Goal: Transaction & Acquisition: Purchase product/service

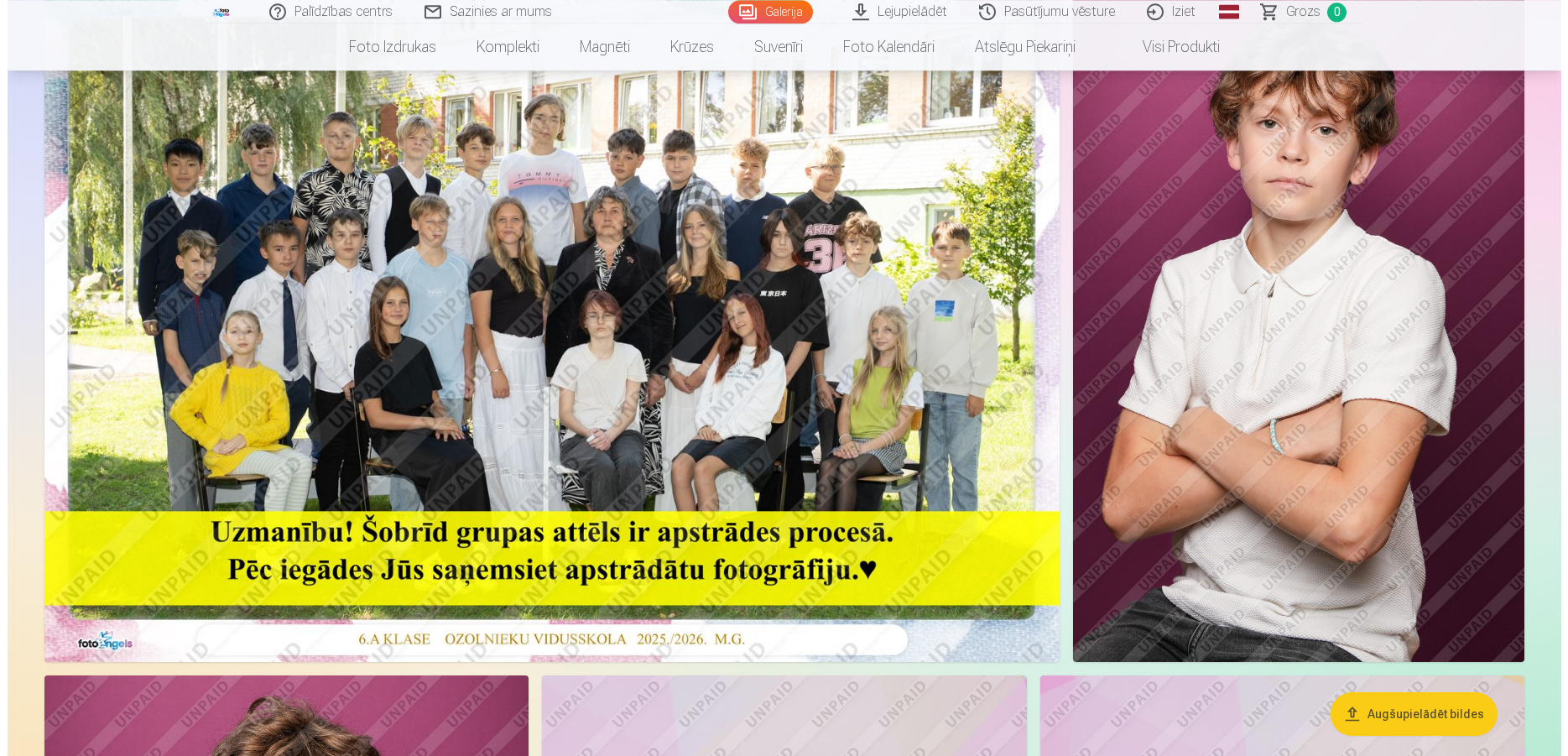
scroll to position [171, 0]
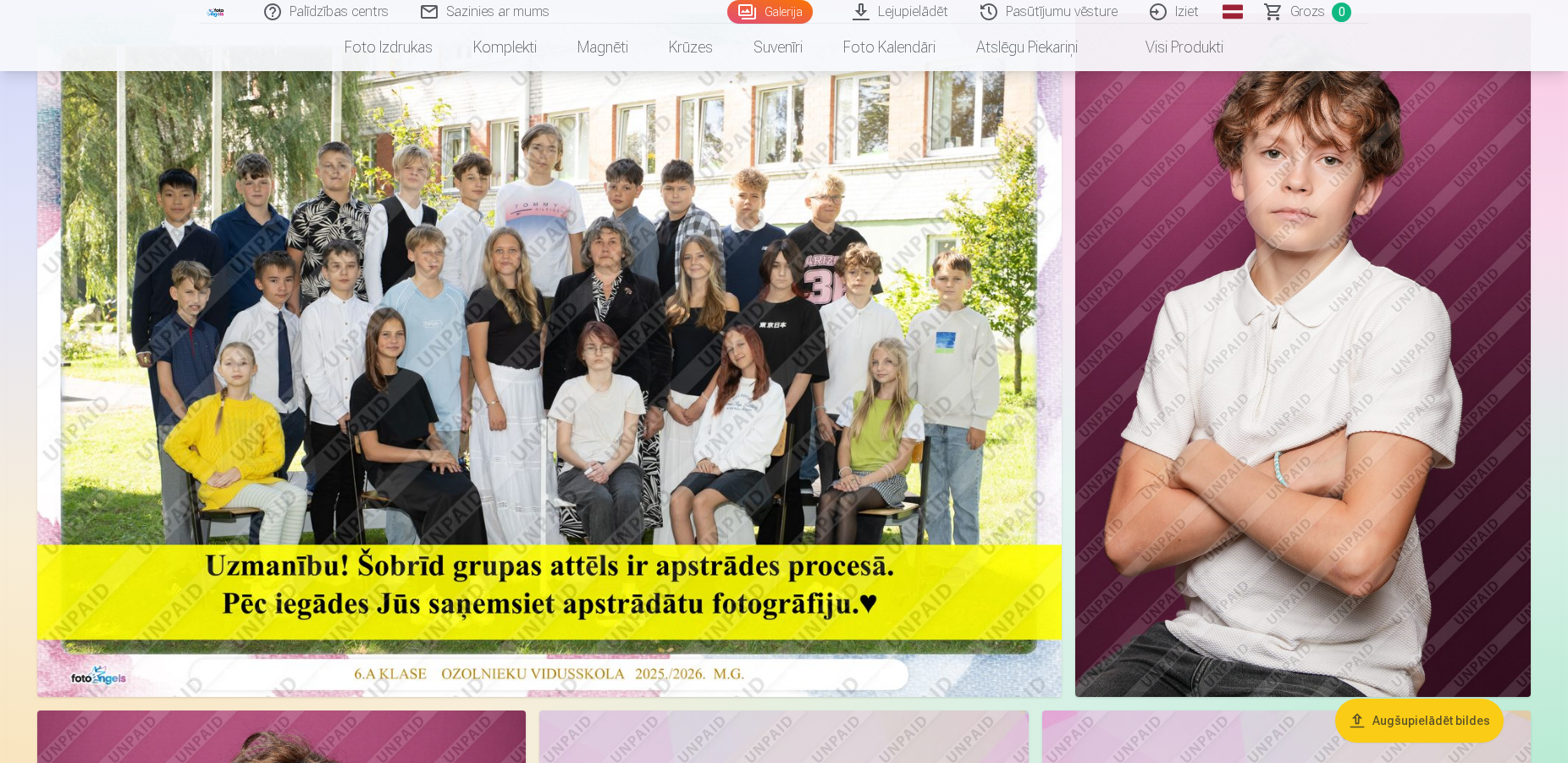
click at [418, 234] on img at bounding box center [550, 355] width 1024 height 683
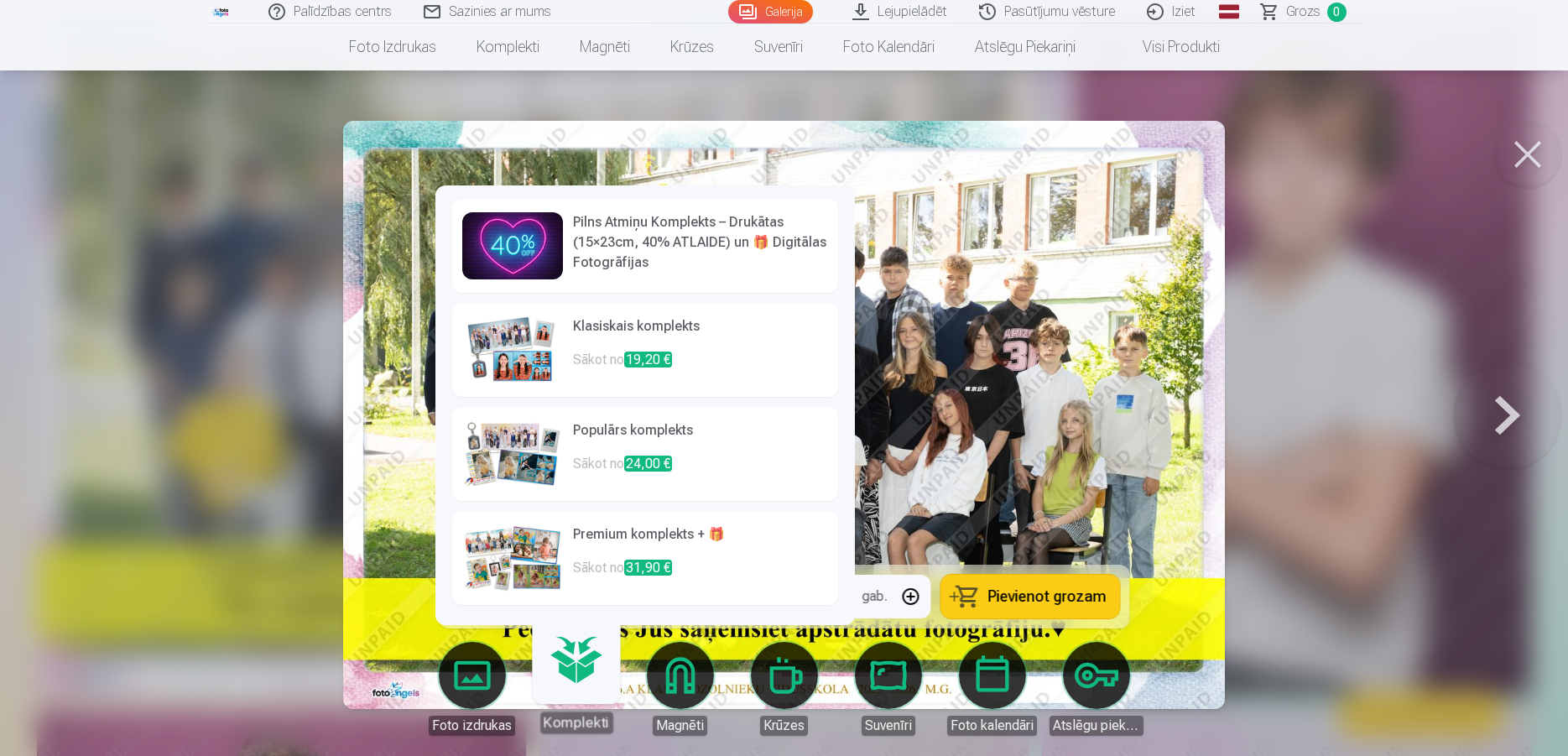
click at [523, 554] on img at bounding box center [512, 558] width 100 height 68
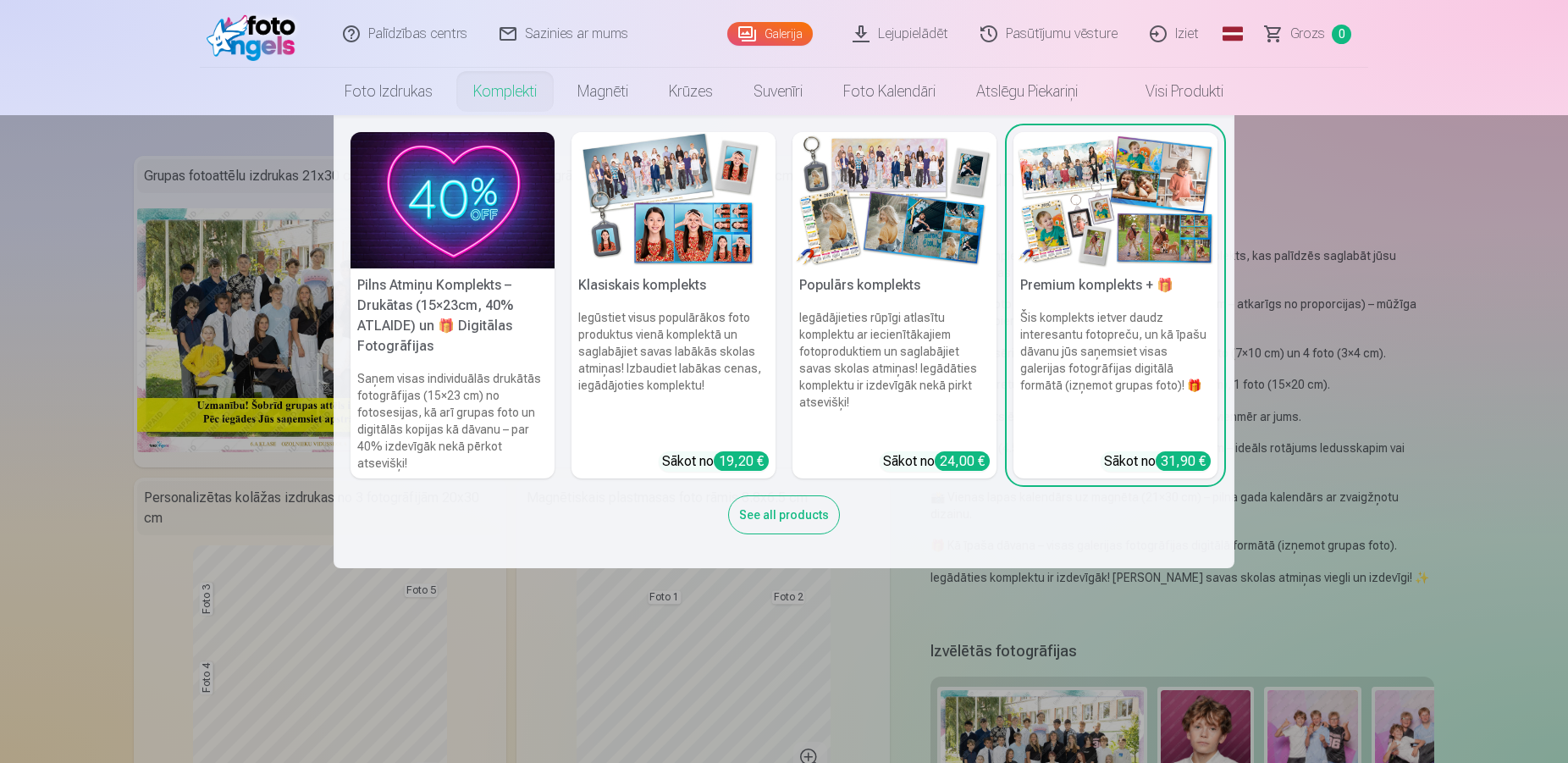
click at [475, 205] on img at bounding box center [453, 200] width 205 height 136
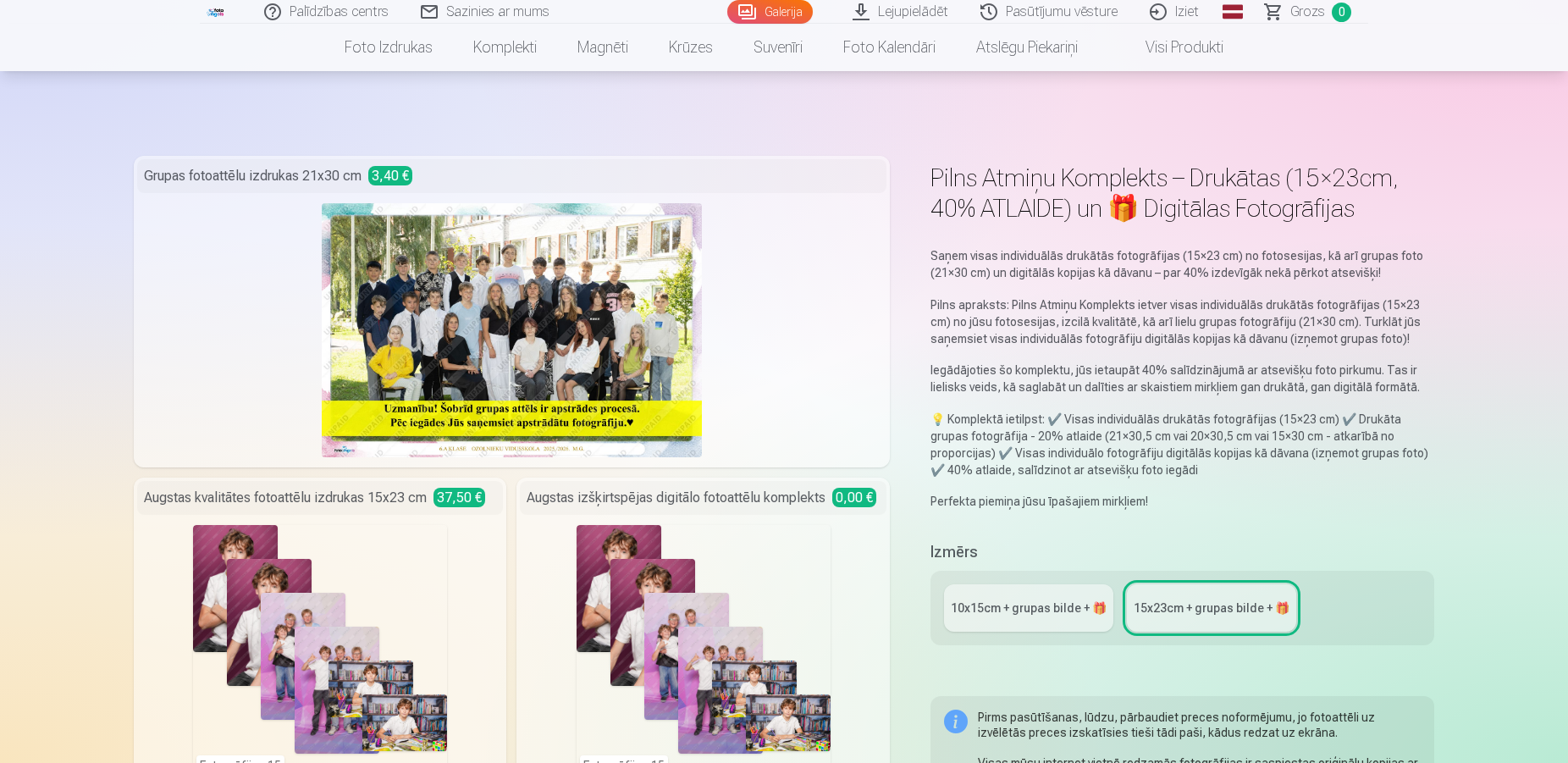
scroll to position [259, 0]
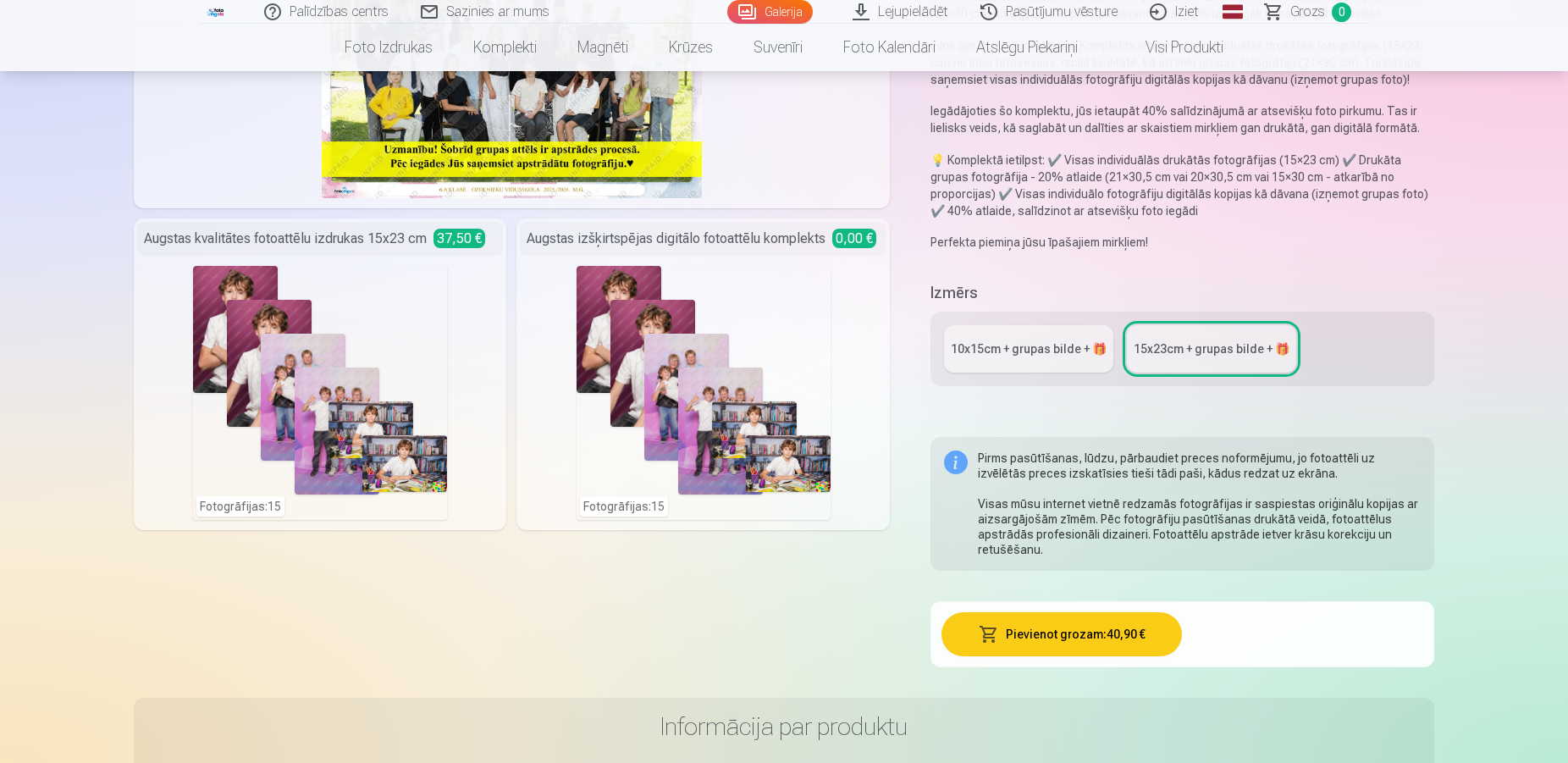
click at [1041, 343] on div "10x15сm + grupas bilde + 🎁" at bounding box center [1029, 348] width 156 height 17
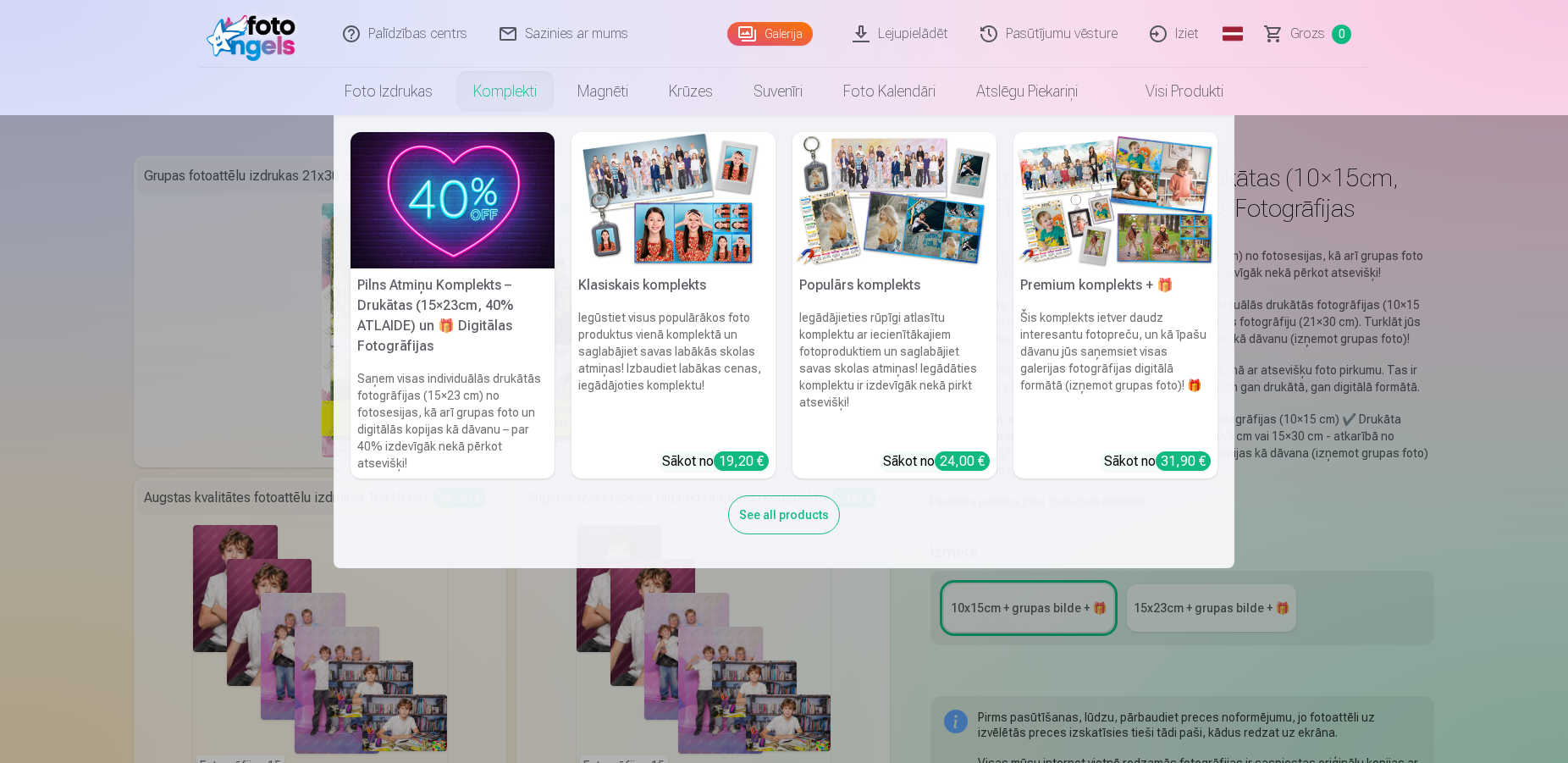
click at [780, 523] on div "See all products" at bounding box center [784, 514] width 112 height 39
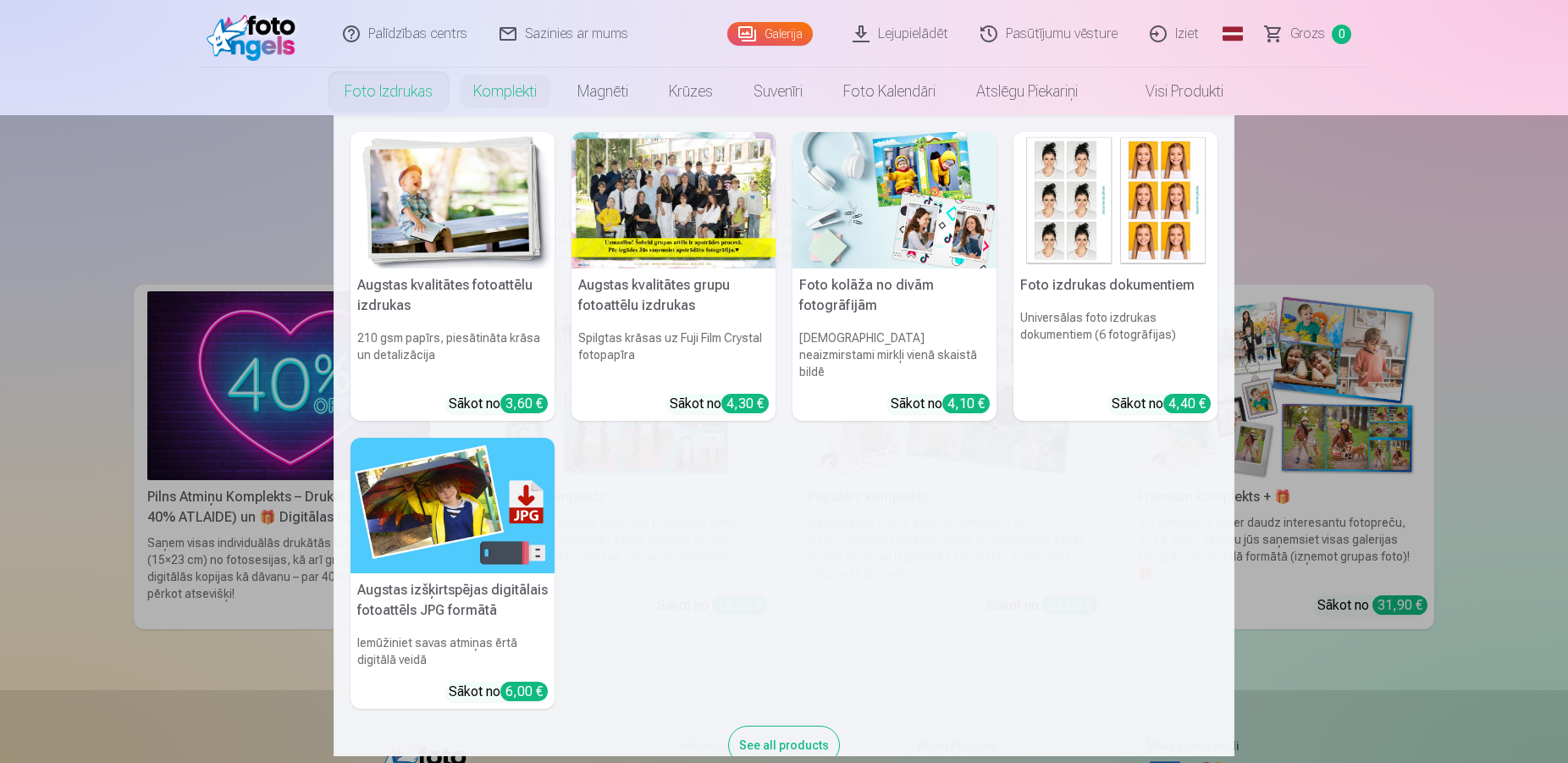
click at [404, 493] on img at bounding box center [453, 506] width 205 height 136
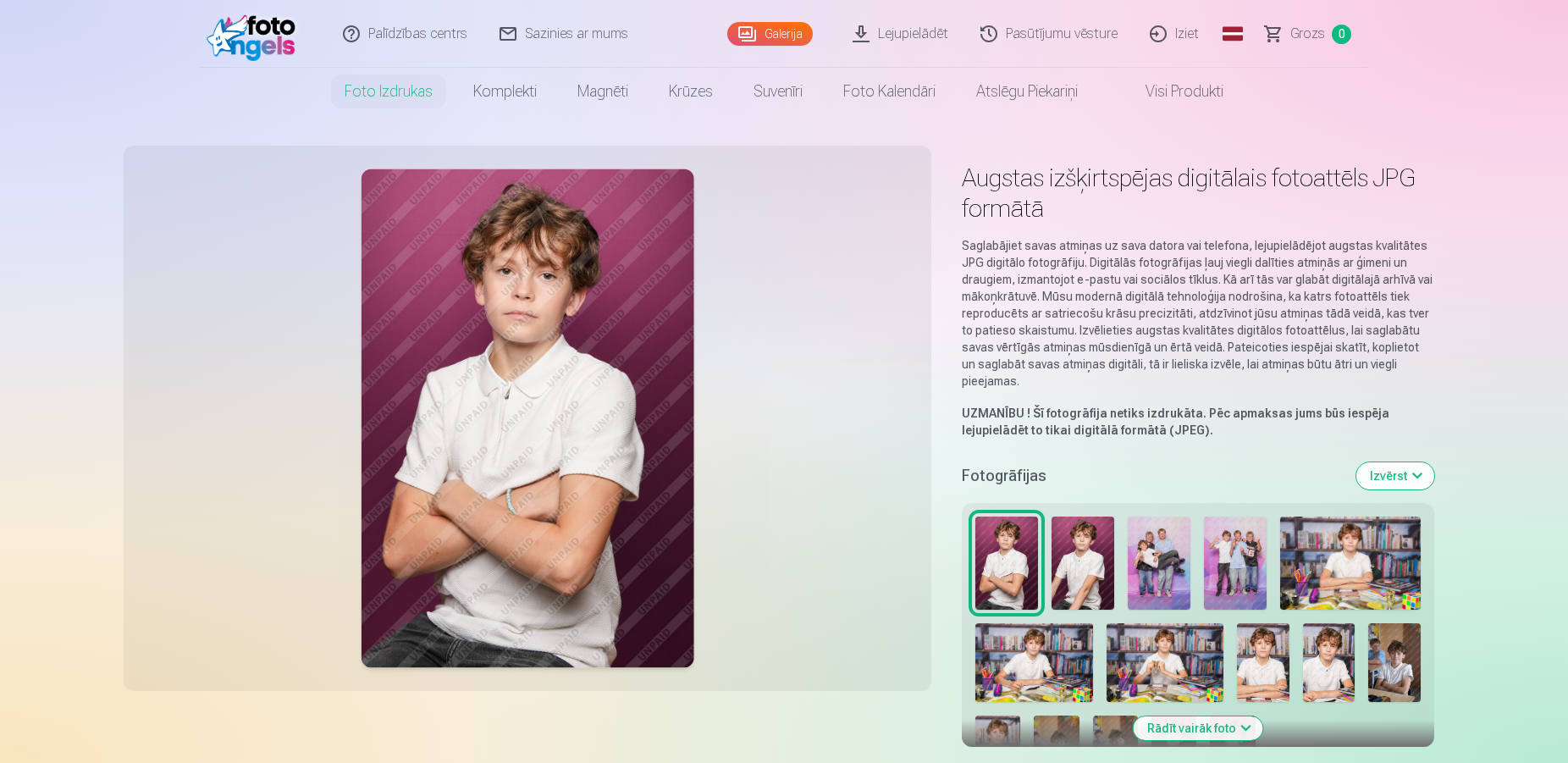
click at [1076, 553] on img at bounding box center [1083, 563] width 63 height 94
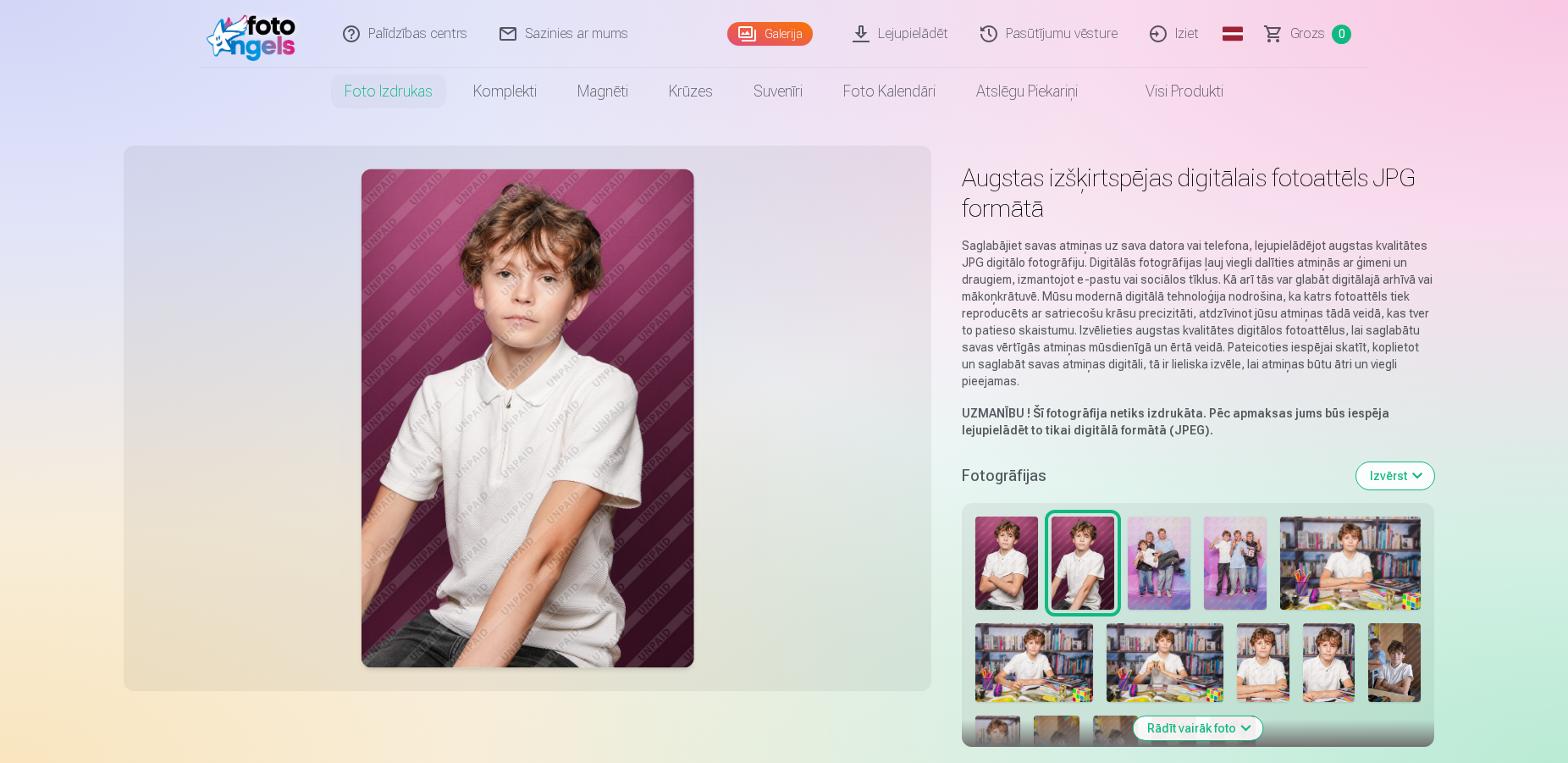
click at [1160, 573] on img at bounding box center [1159, 563] width 63 height 94
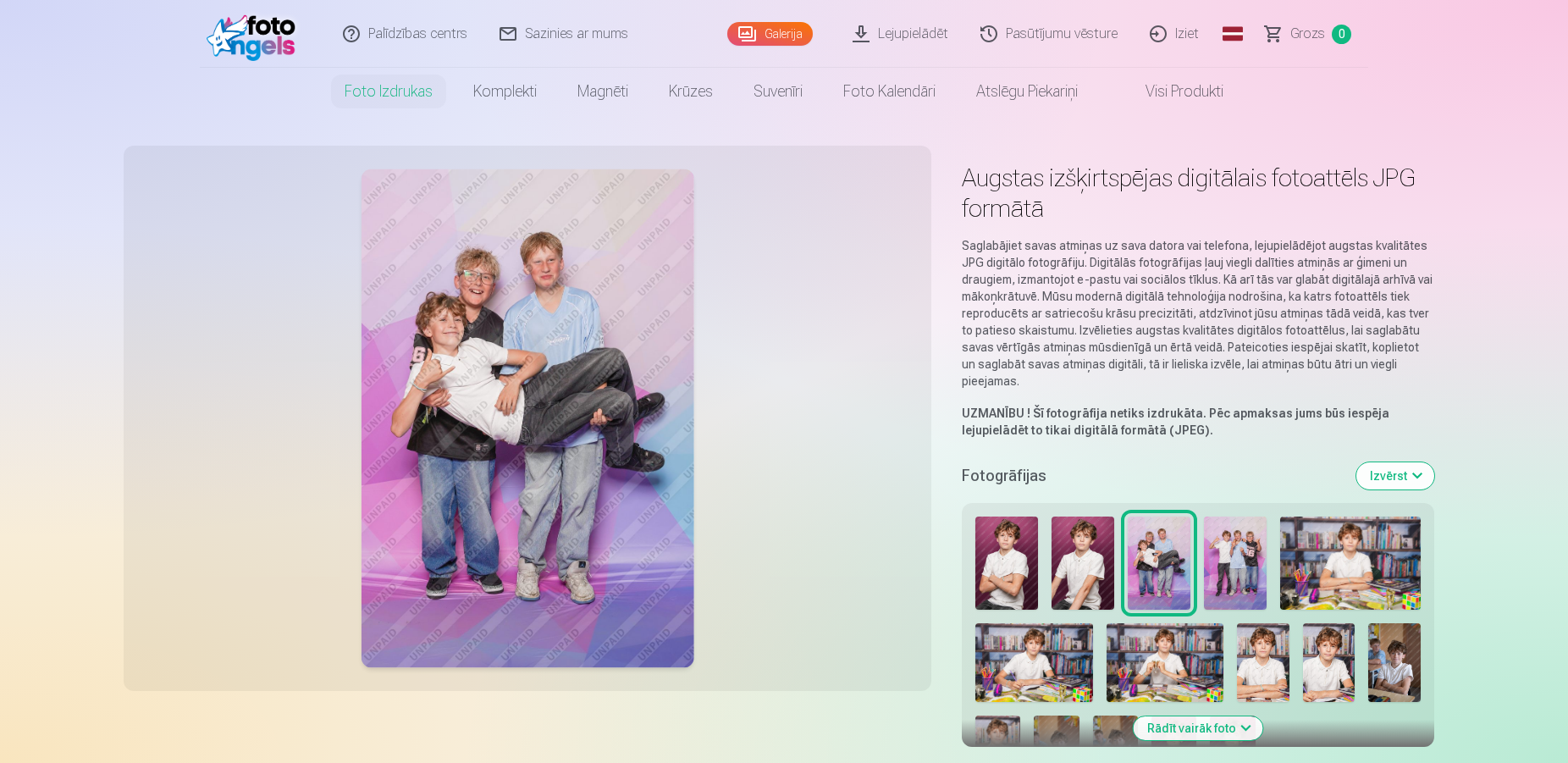
click at [1250, 576] on img at bounding box center [1235, 563] width 63 height 94
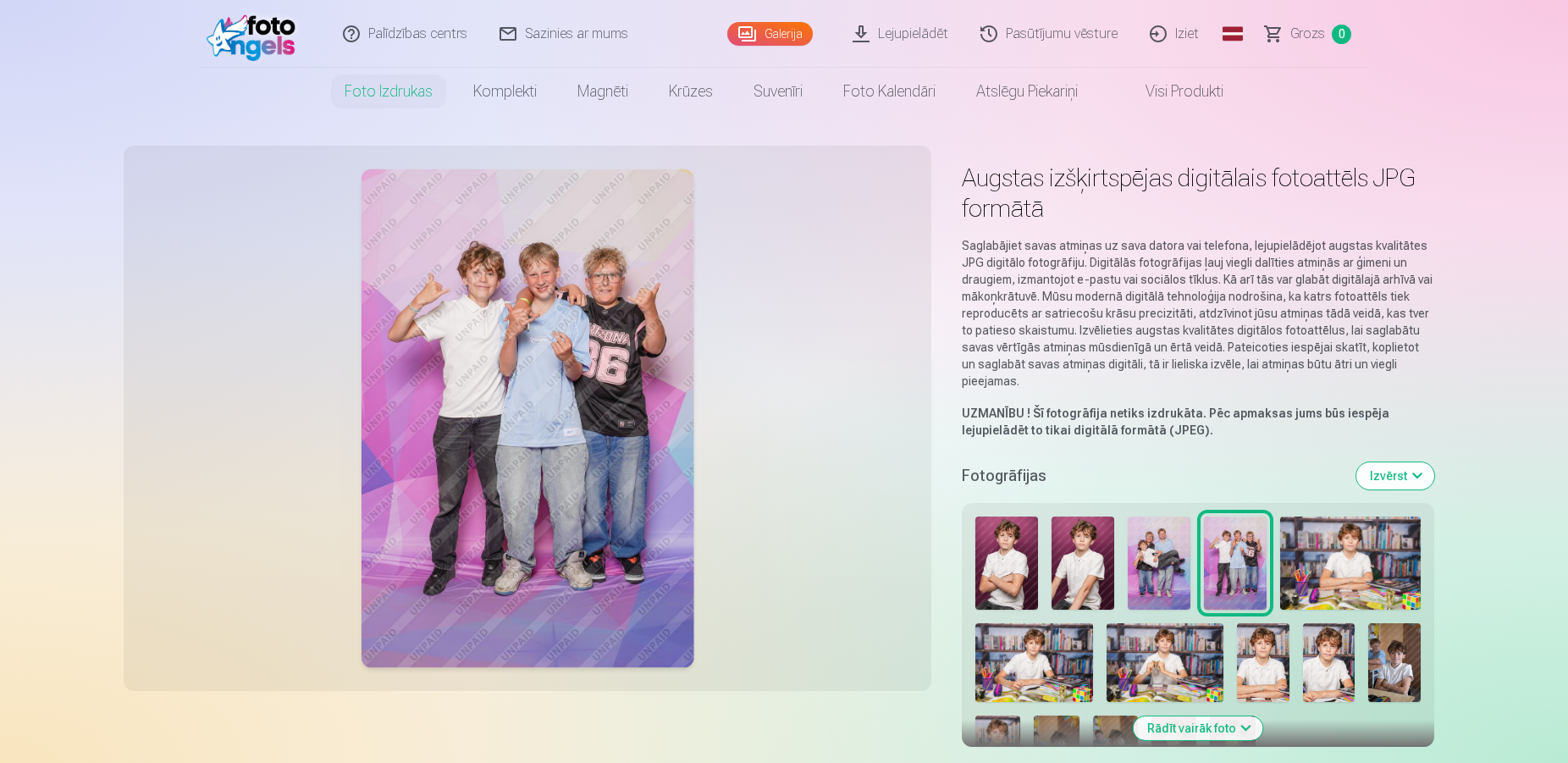
click at [1325, 582] on img at bounding box center [1350, 563] width 141 height 94
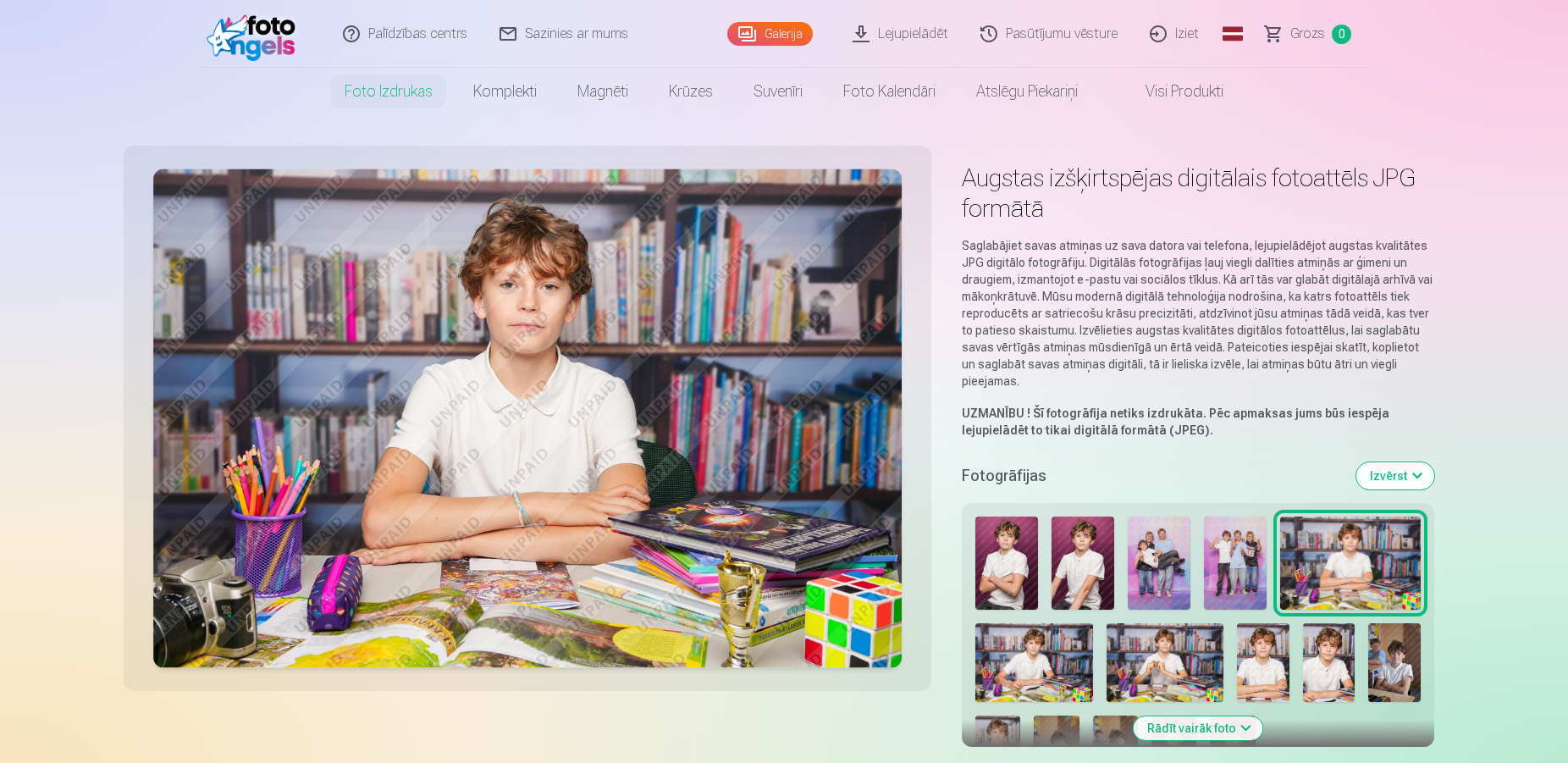
click at [1036, 672] on img at bounding box center [1033, 662] width 118 height 78
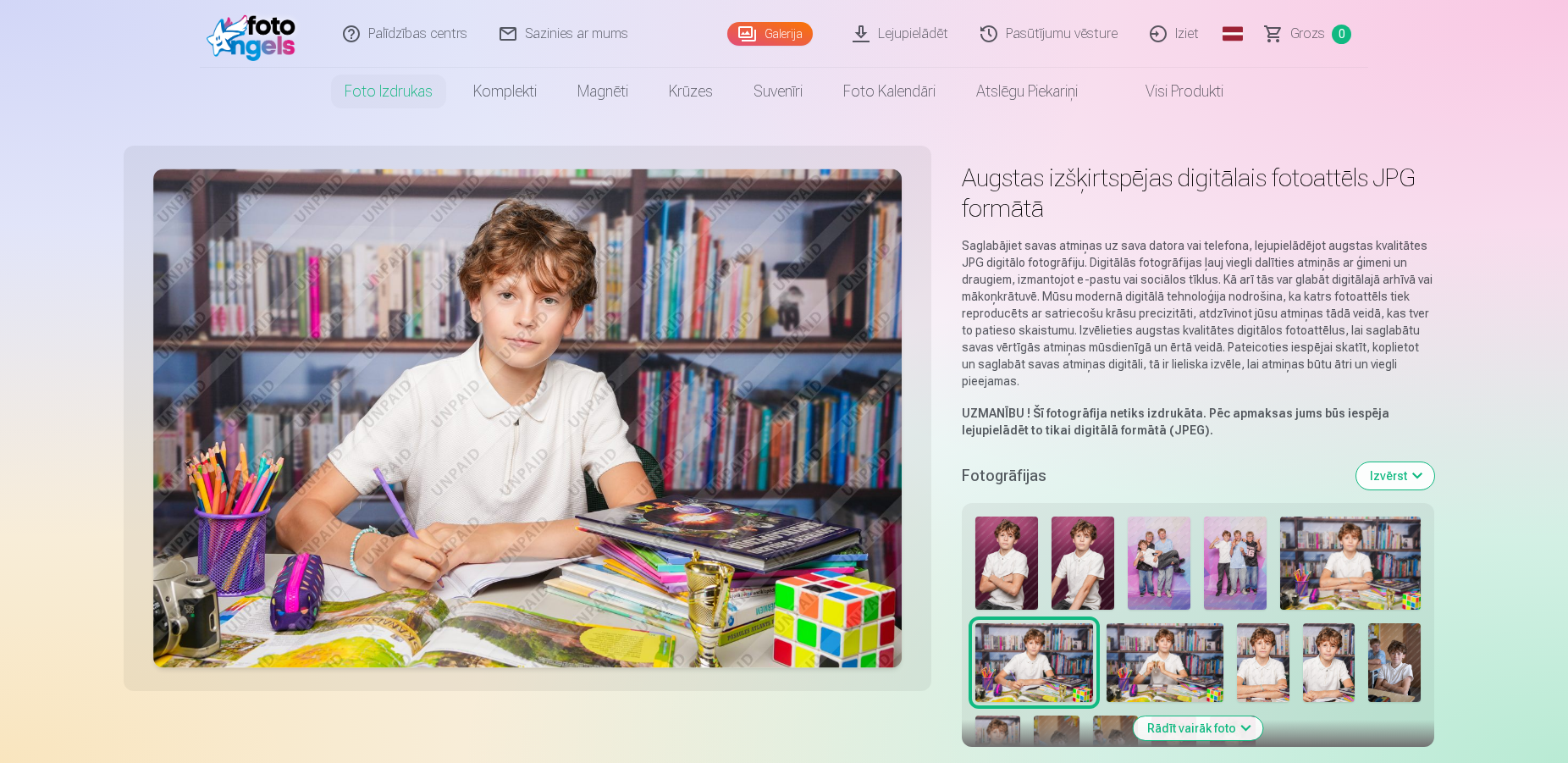
click at [1112, 668] on img at bounding box center [1165, 662] width 118 height 78
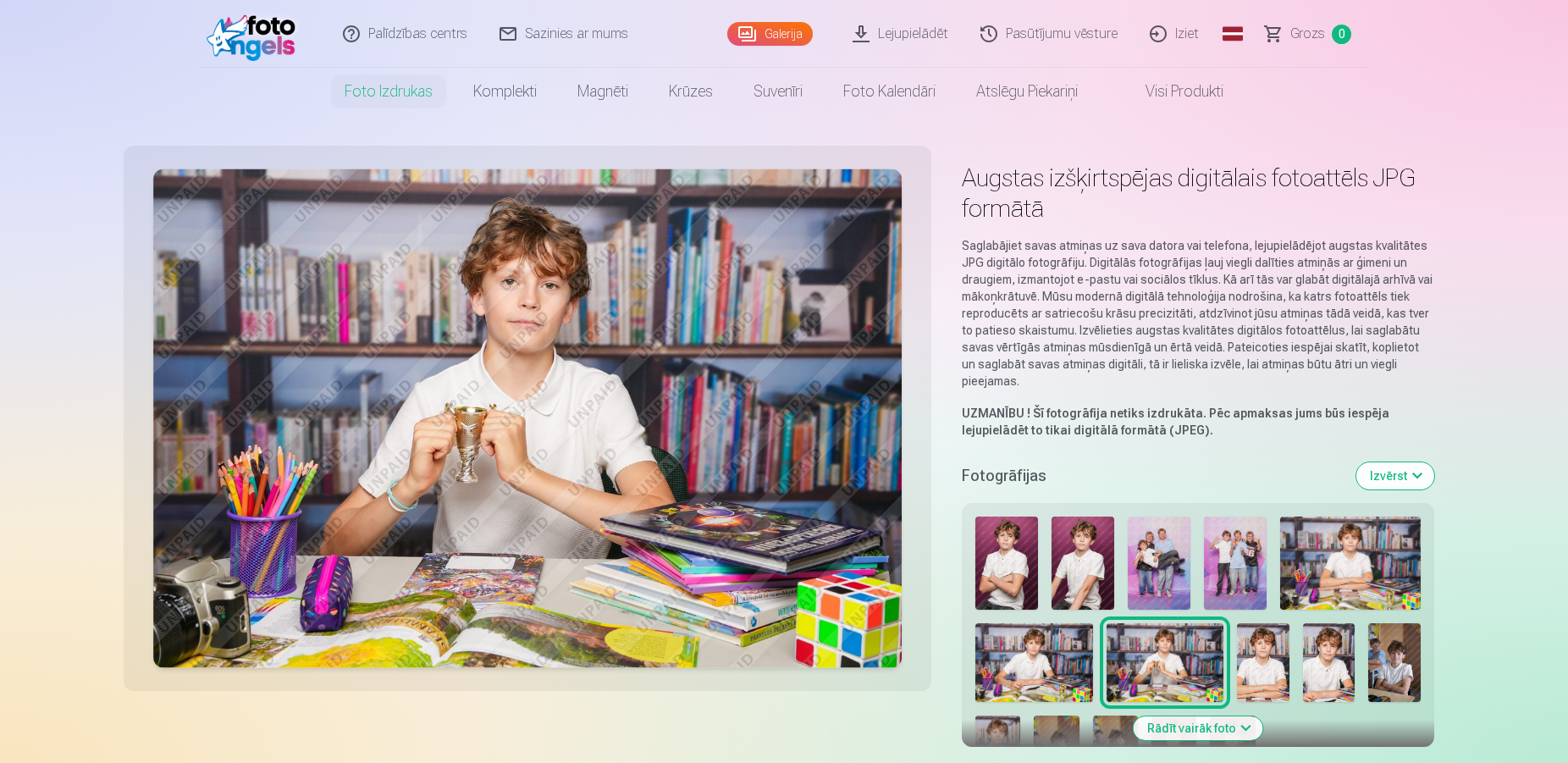
click at [1276, 663] on img at bounding box center [1263, 662] width 53 height 78
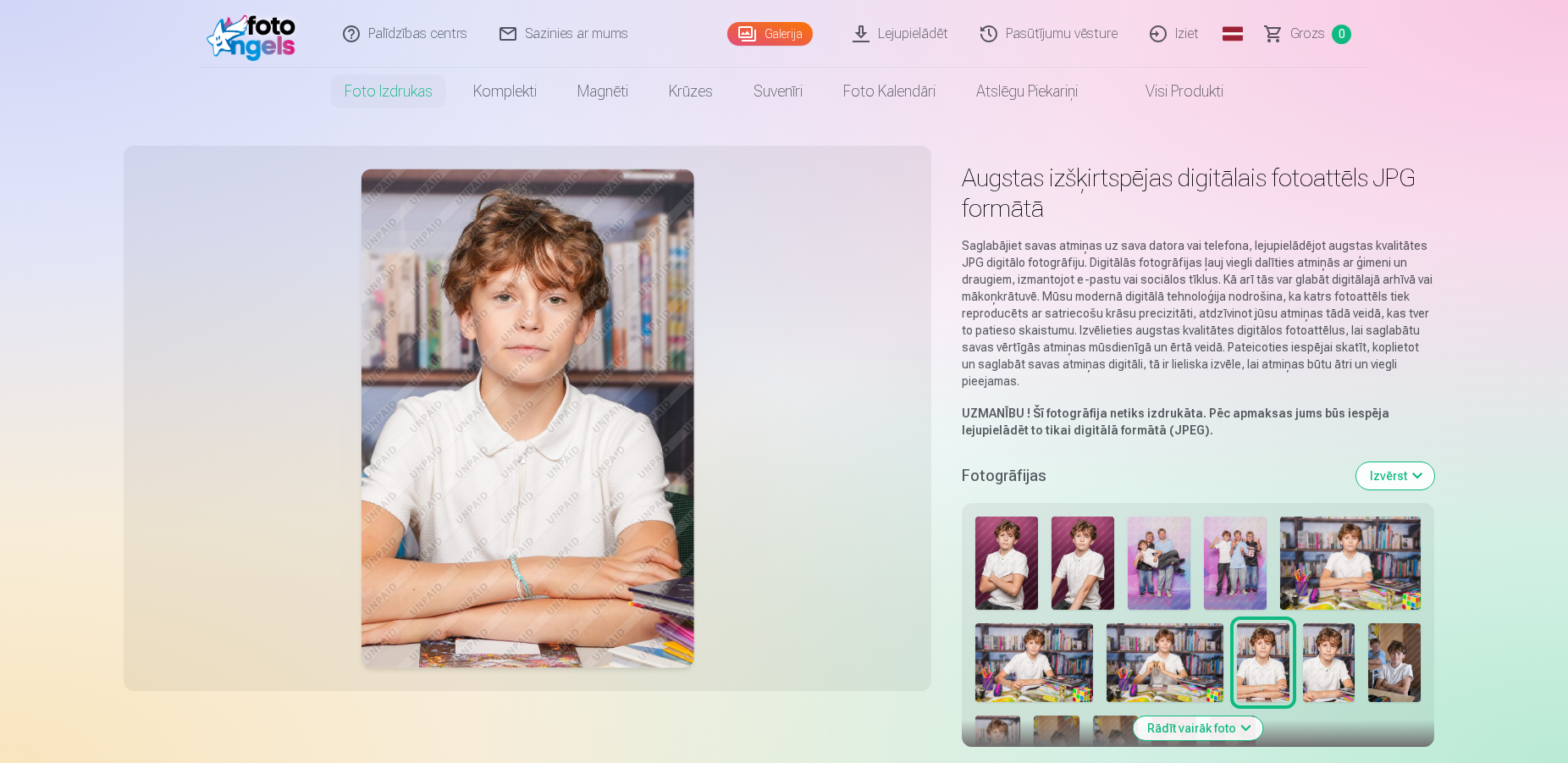
click at [1302, 666] on div at bounding box center [1198, 649] width 459 height 280
click at [1336, 663] on img at bounding box center [1329, 662] width 53 height 78
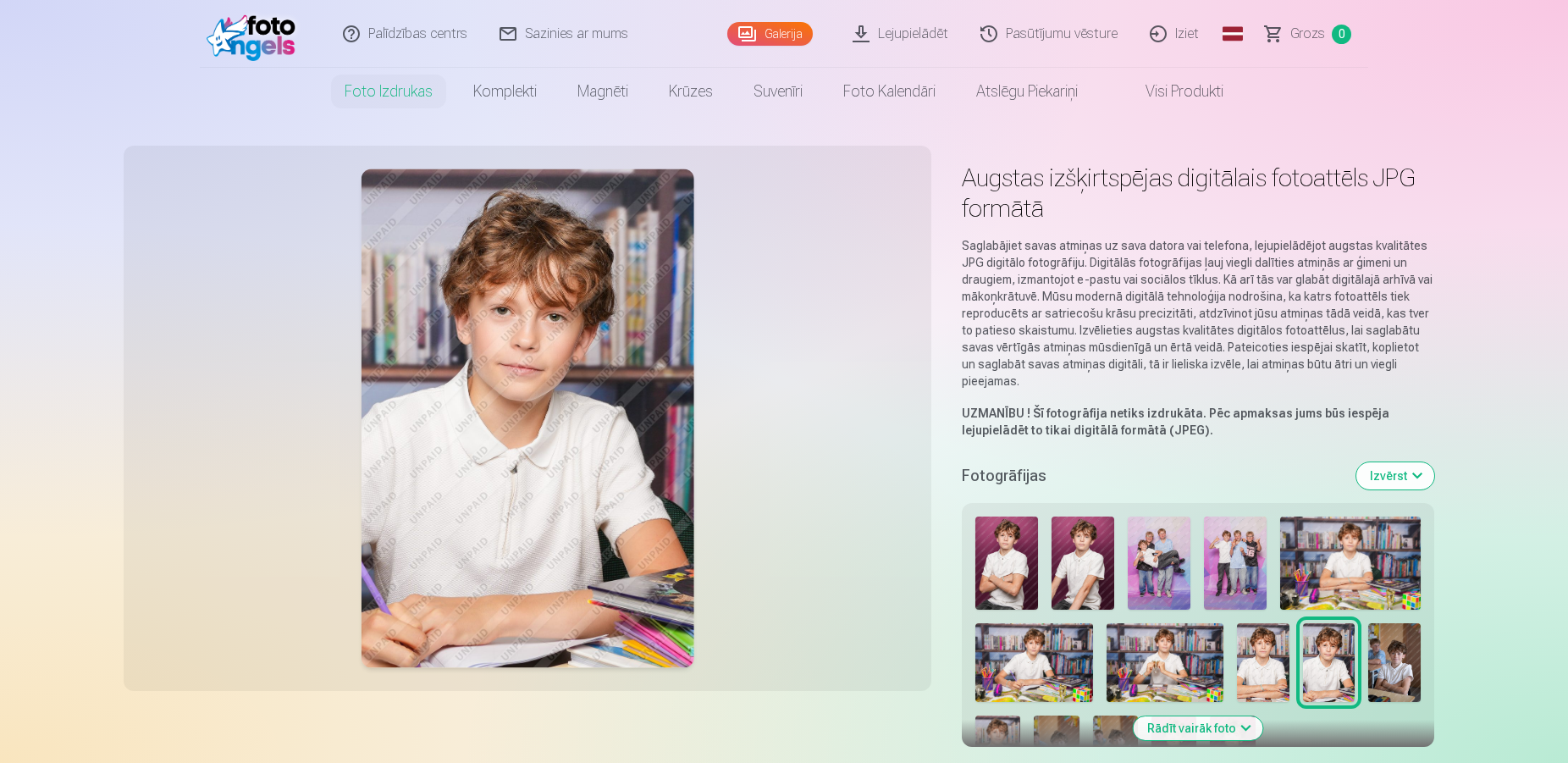
click at [1386, 667] on img at bounding box center [1394, 662] width 53 height 78
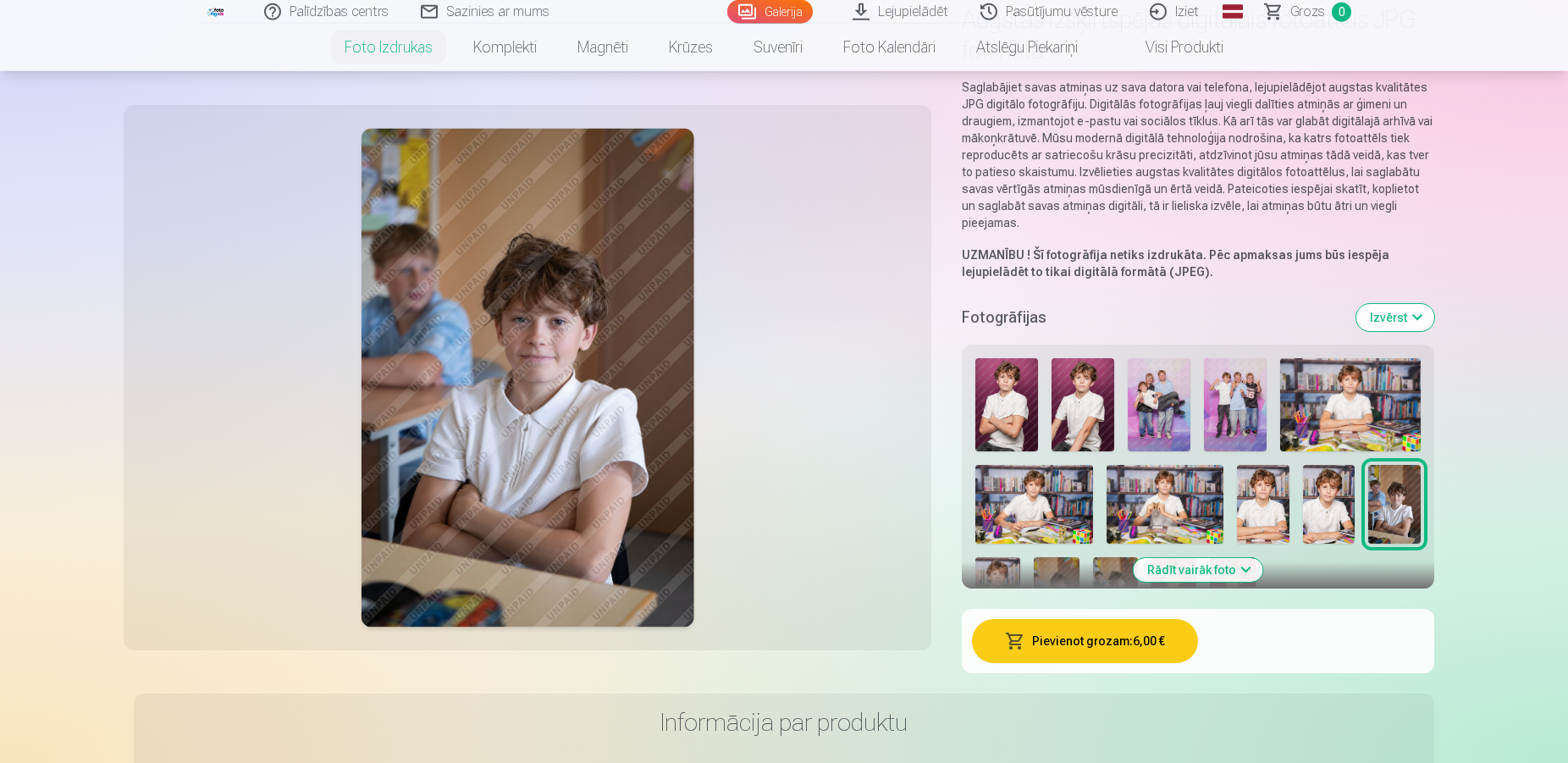
scroll to position [173, 0]
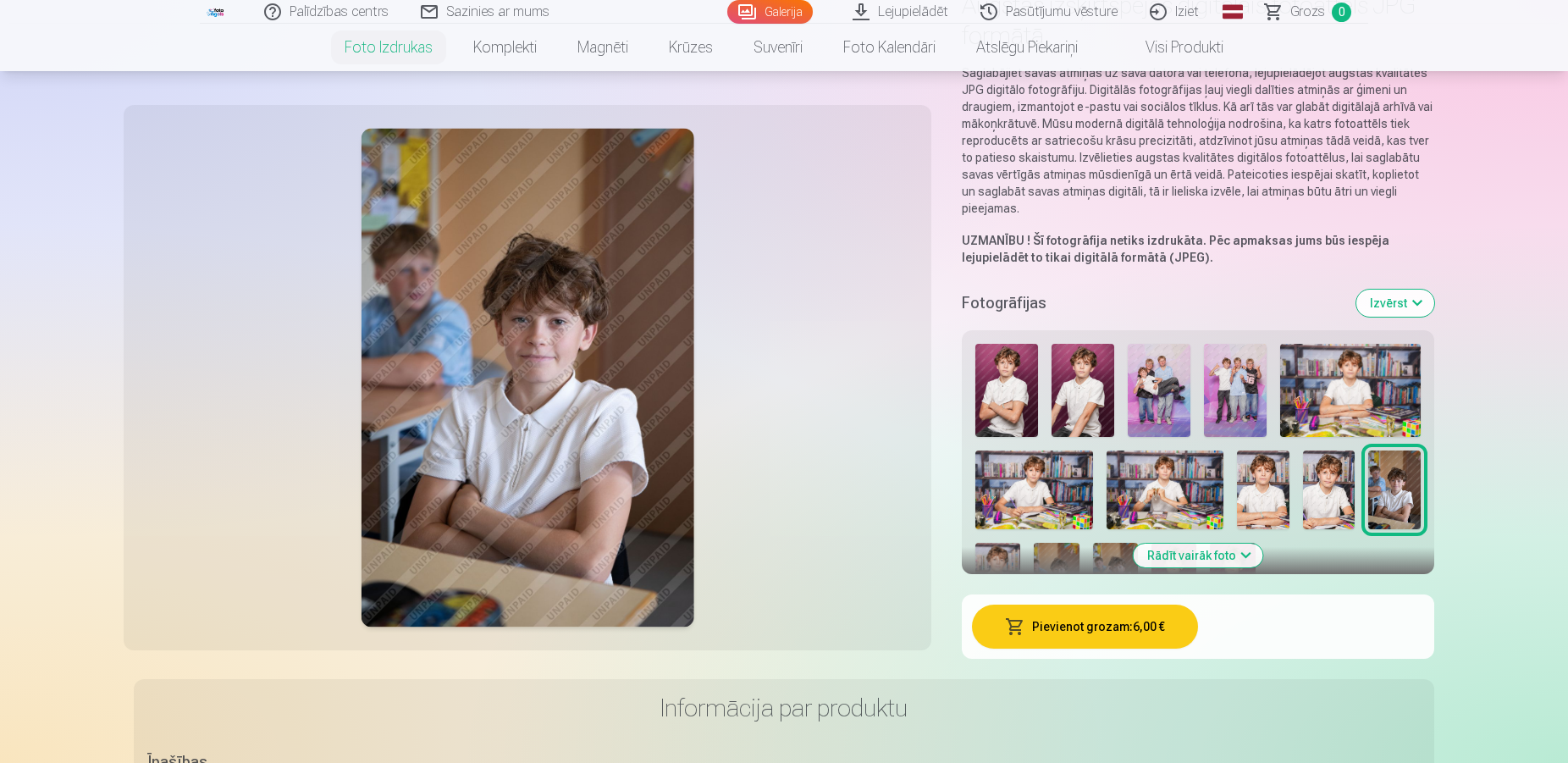
click at [1007, 566] on img at bounding box center [997, 577] width 45 height 68
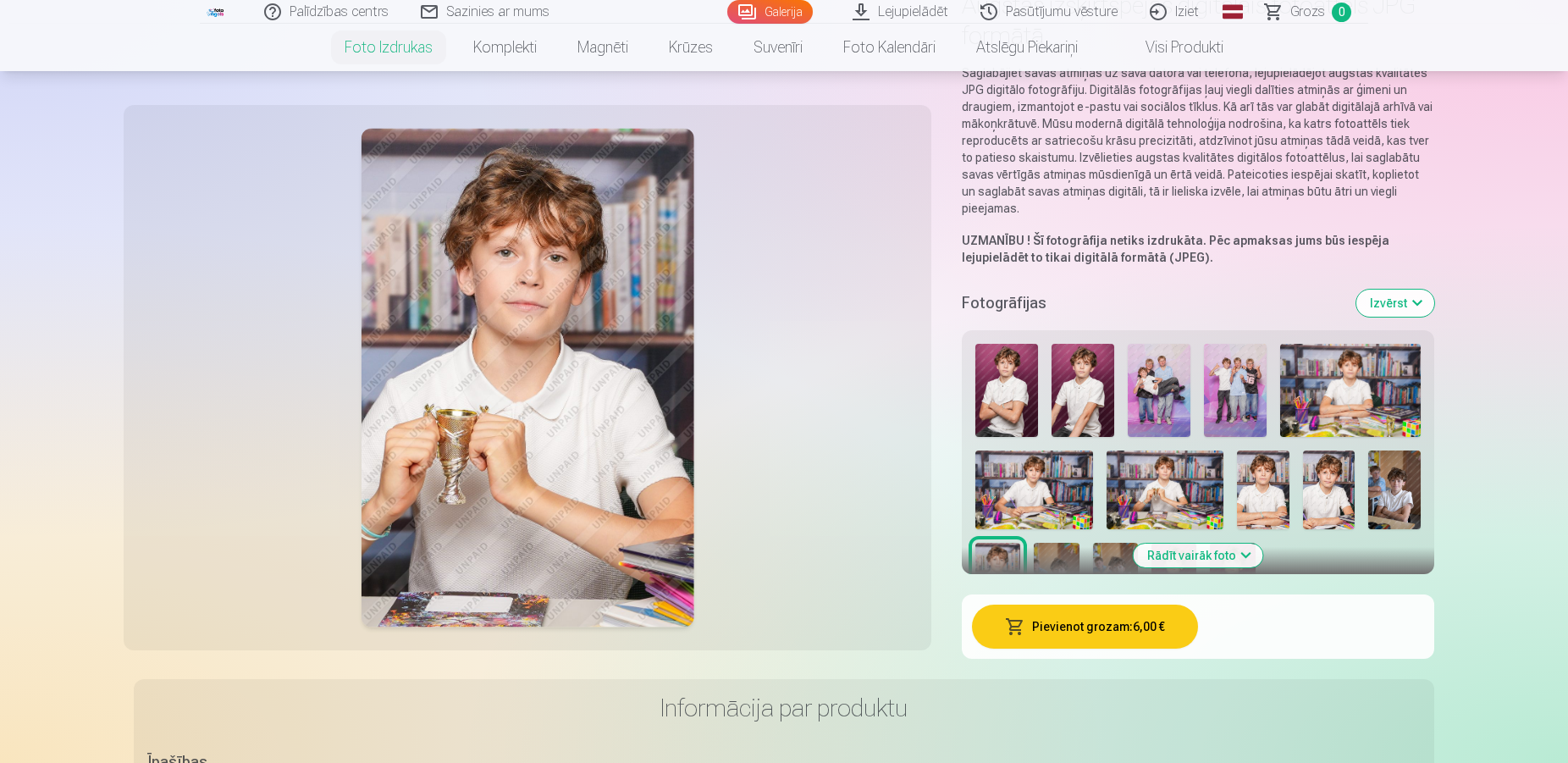
click at [1059, 562] on img at bounding box center [1057, 577] width 45 height 68
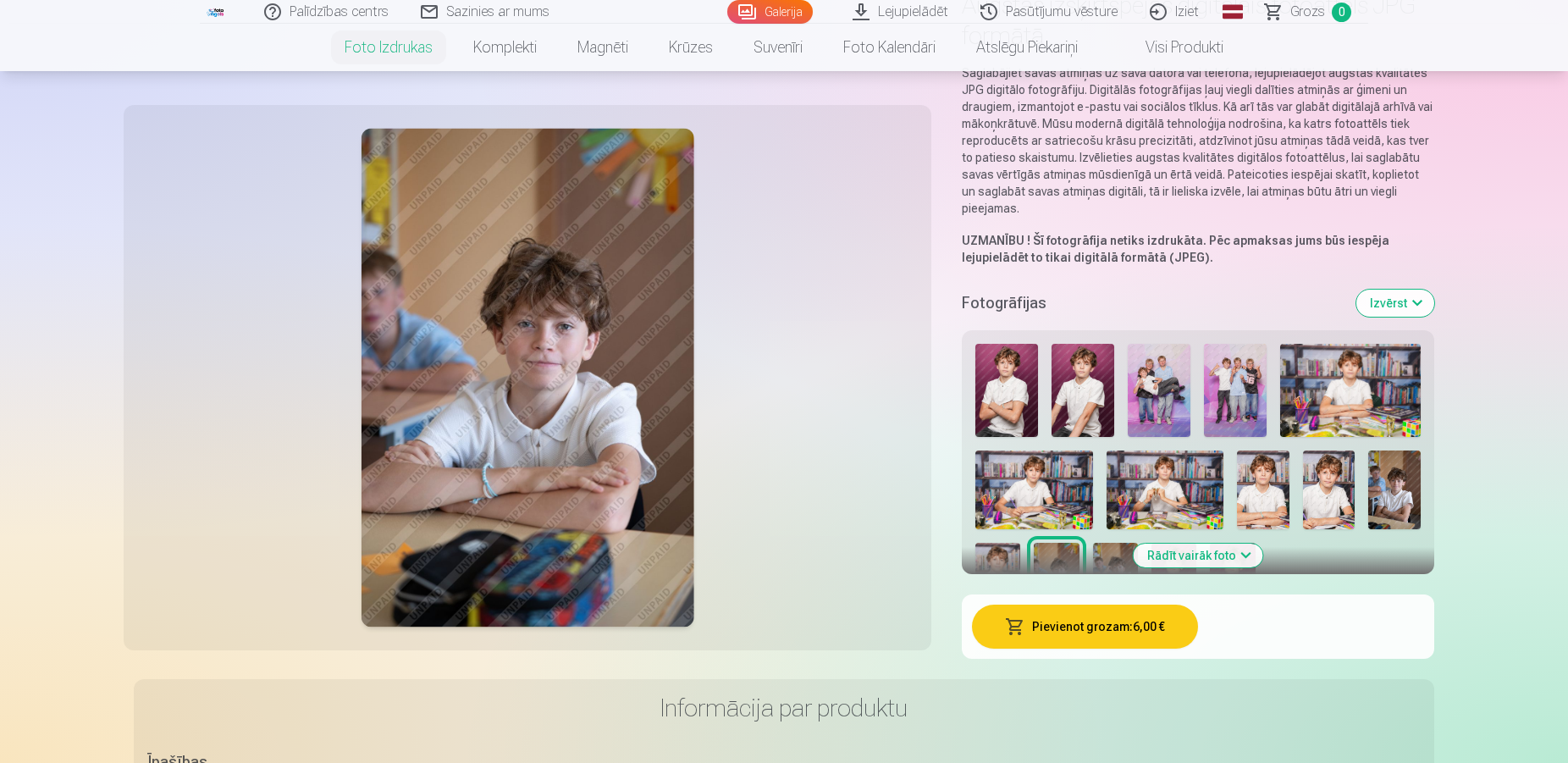
click at [1105, 556] on img at bounding box center [1116, 577] width 45 height 68
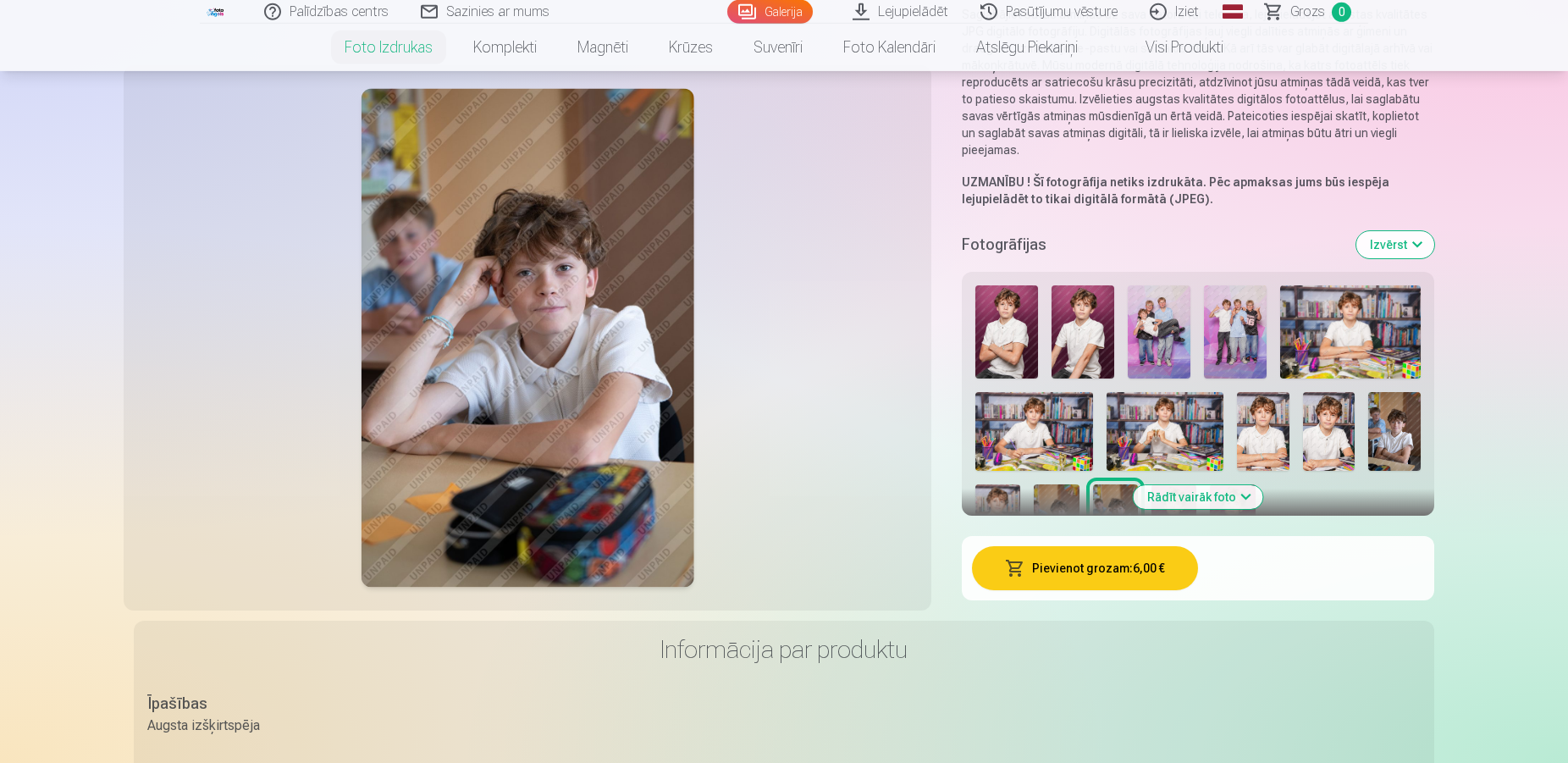
scroll to position [259, 0]
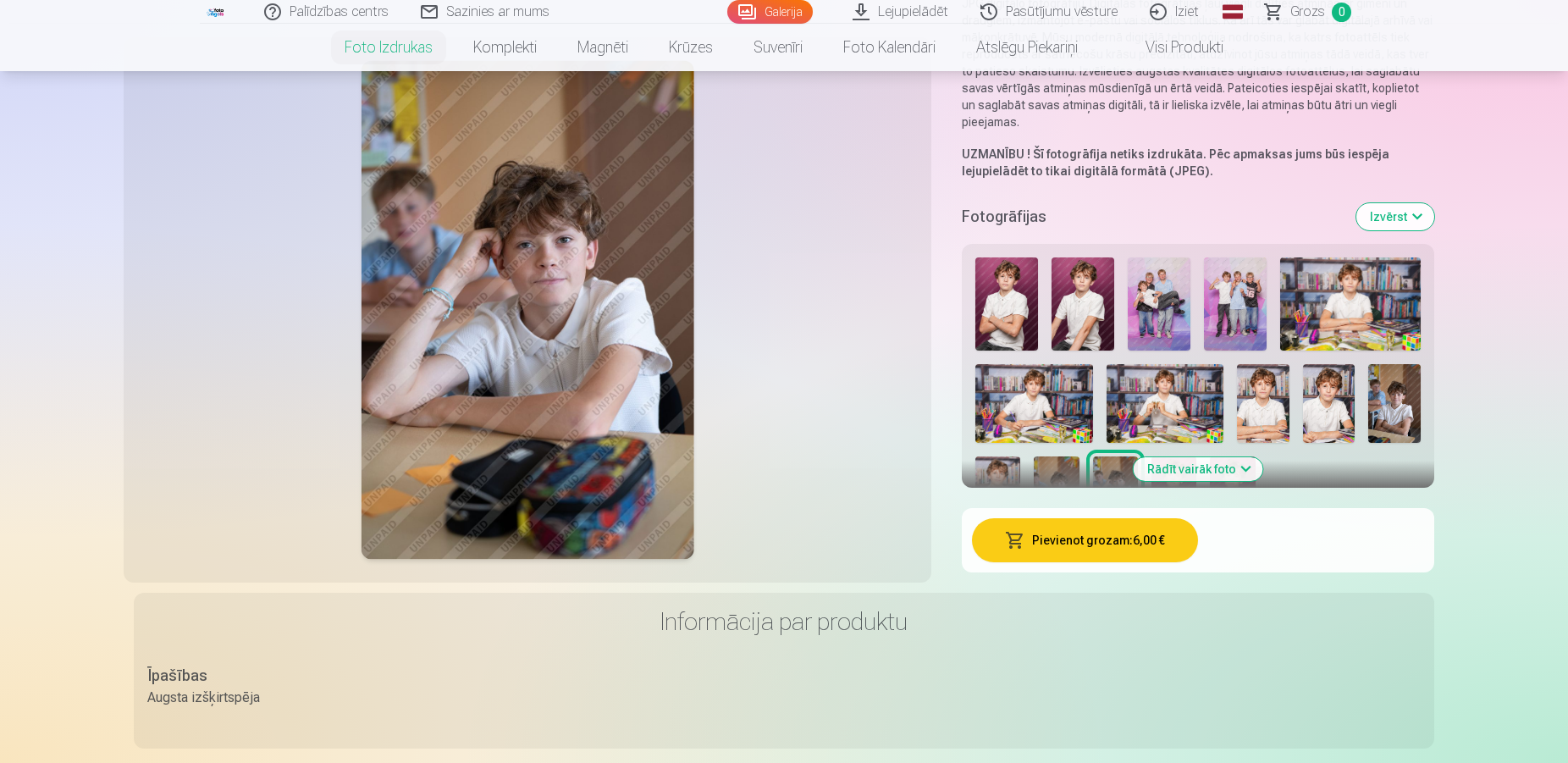
click at [1246, 471] on button "Rādīt vairāk foto" at bounding box center [1198, 469] width 129 height 23
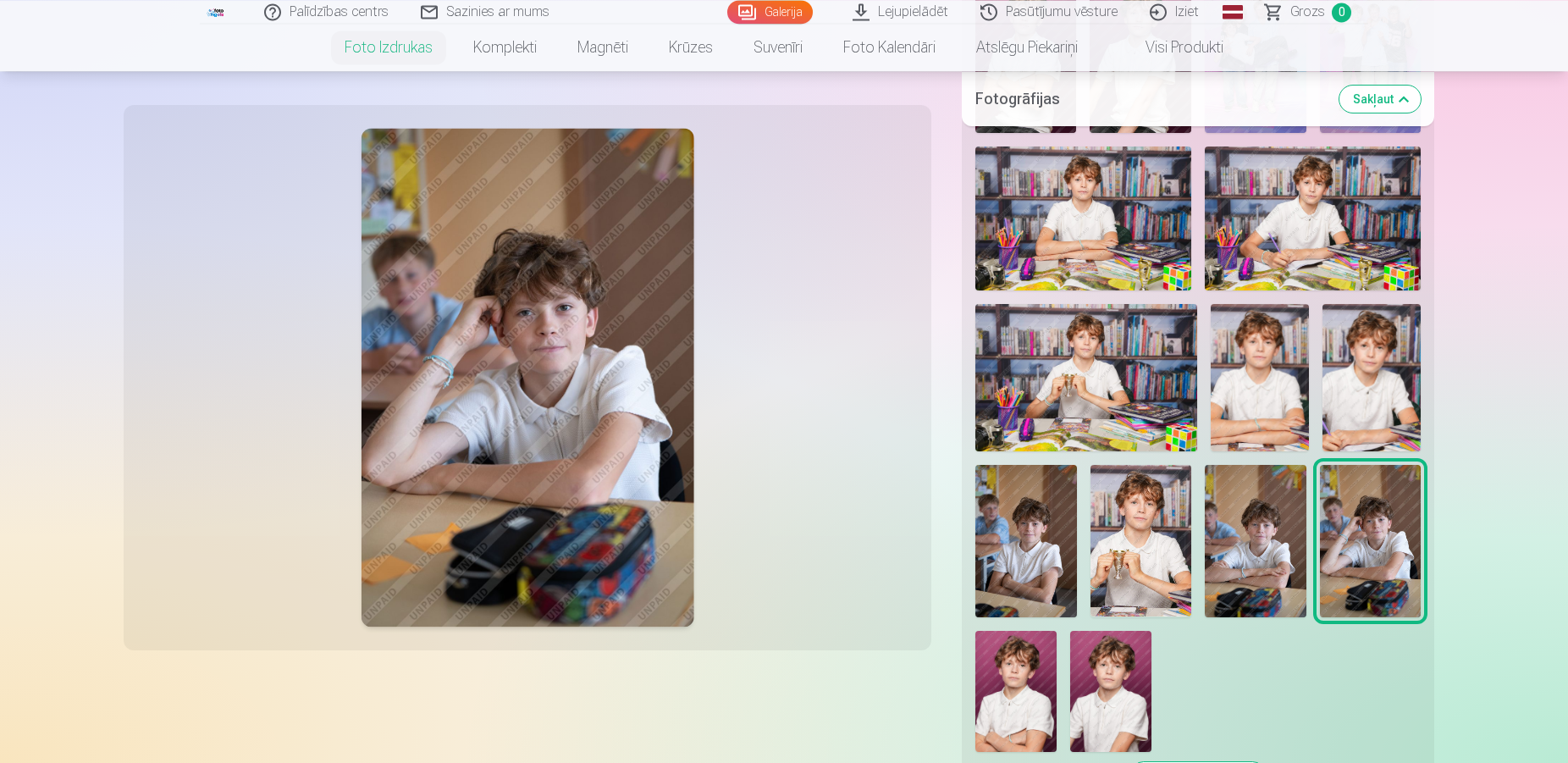
scroll to position [604, 0]
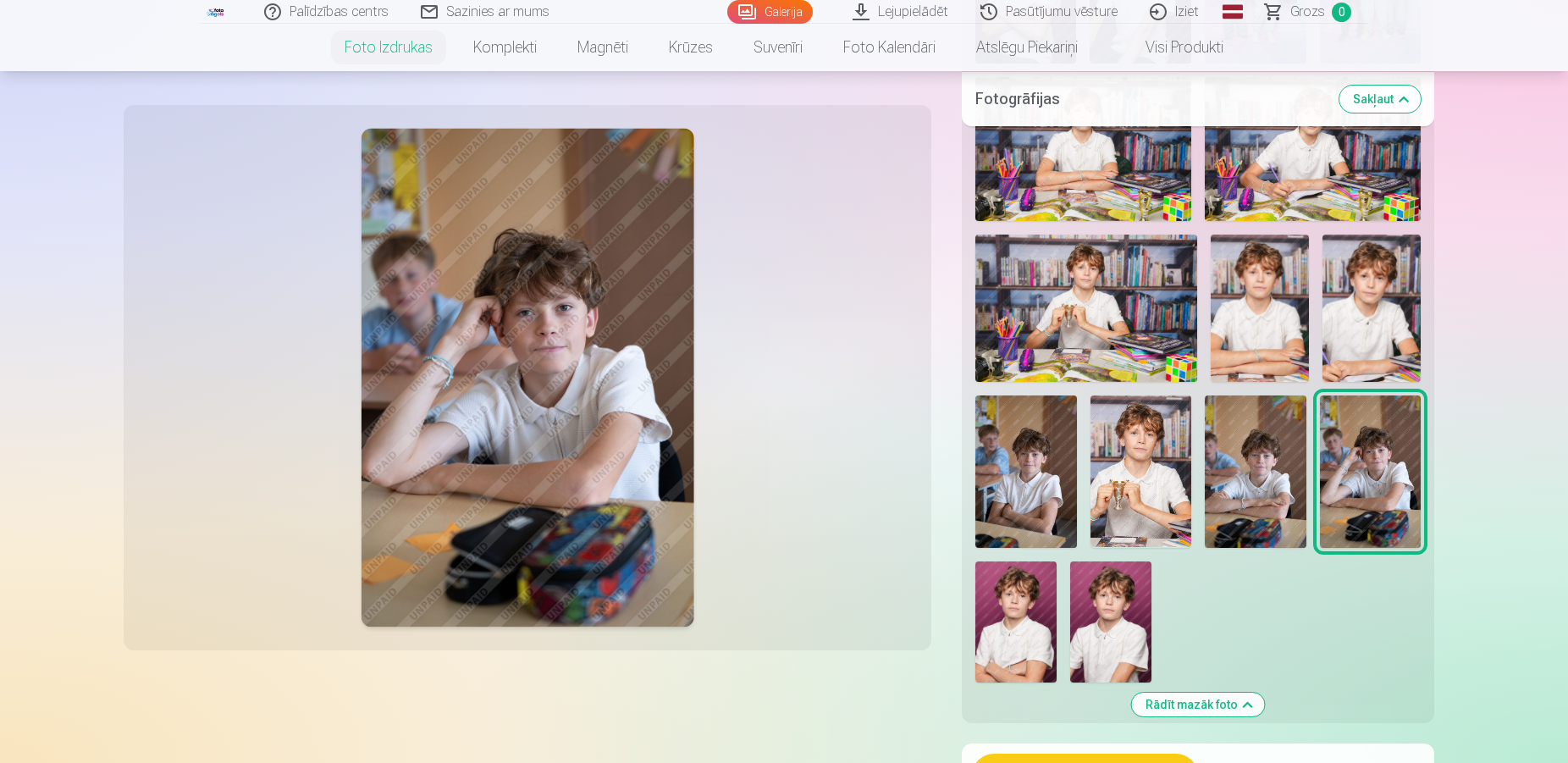
click at [1081, 608] on img at bounding box center [1111, 622] width 82 height 122
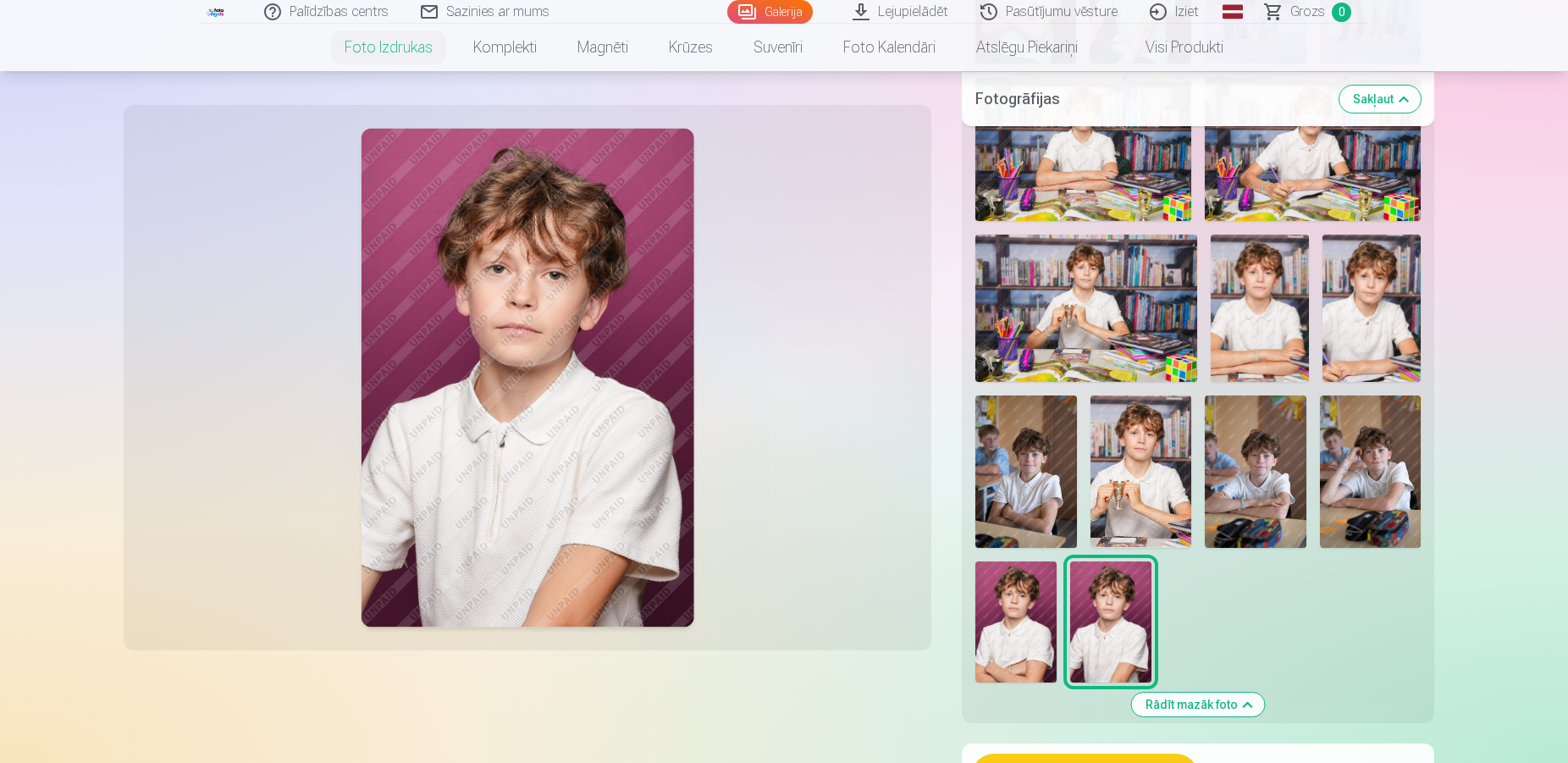
click at [1022, 602] on img at bounding box center [1015, 622] width 82 height 122
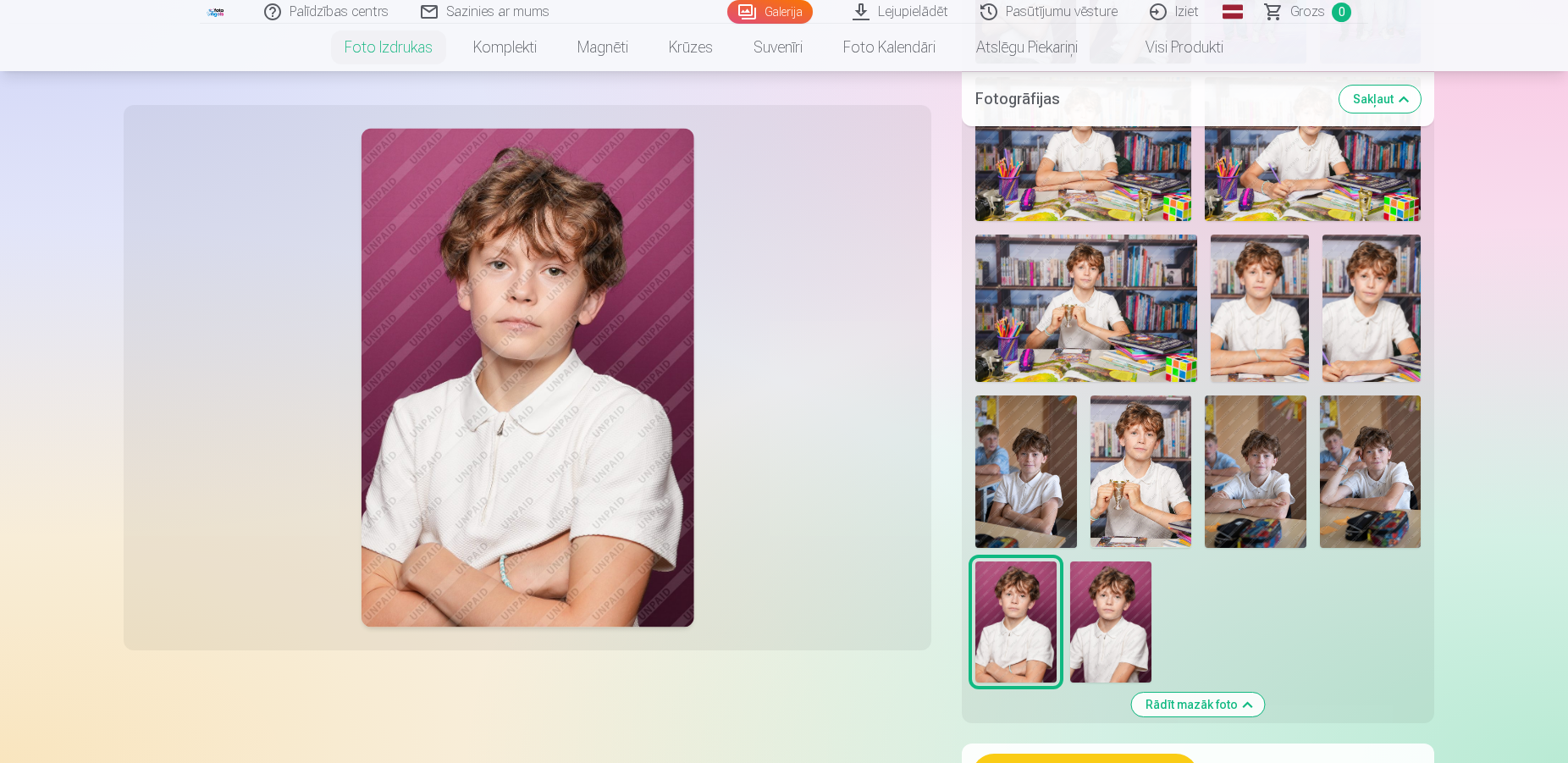
click at [1081, 603] on img at bounding box center [1111, 622] width 82 height 122
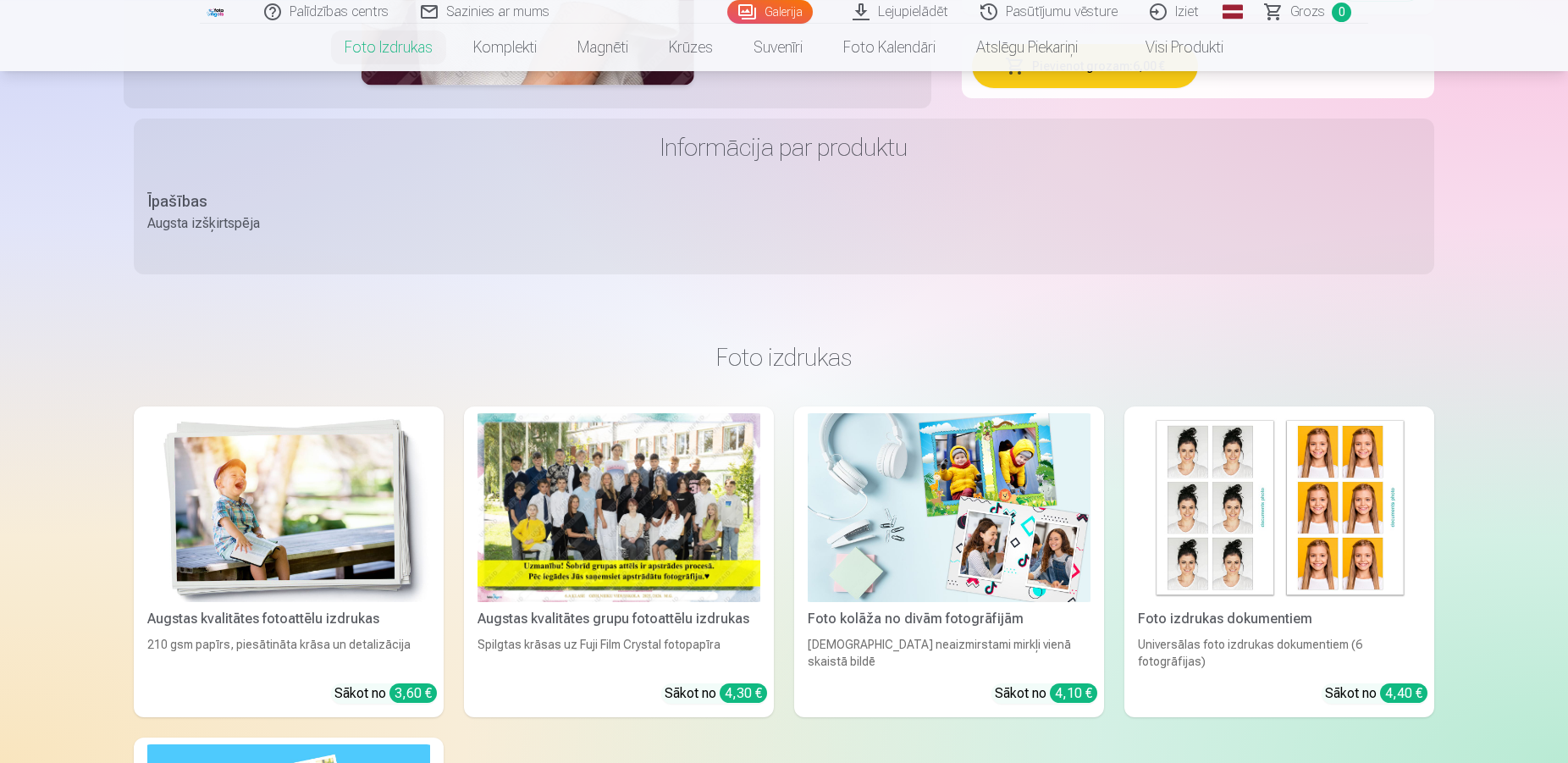
scroll to position [1382, 0]
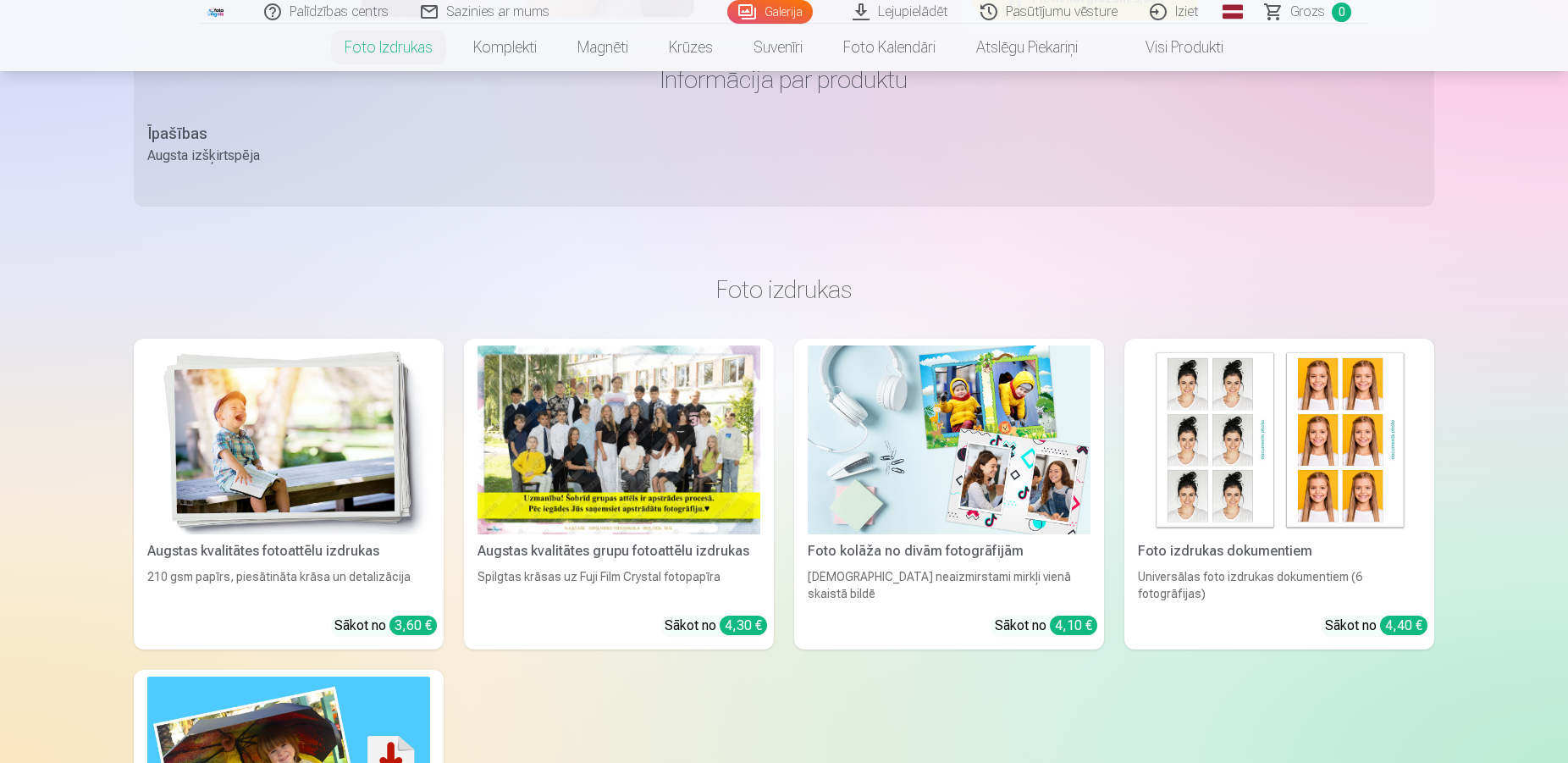
click at [335, 415] on img at bounding box center [288, 439] width 283 height 189
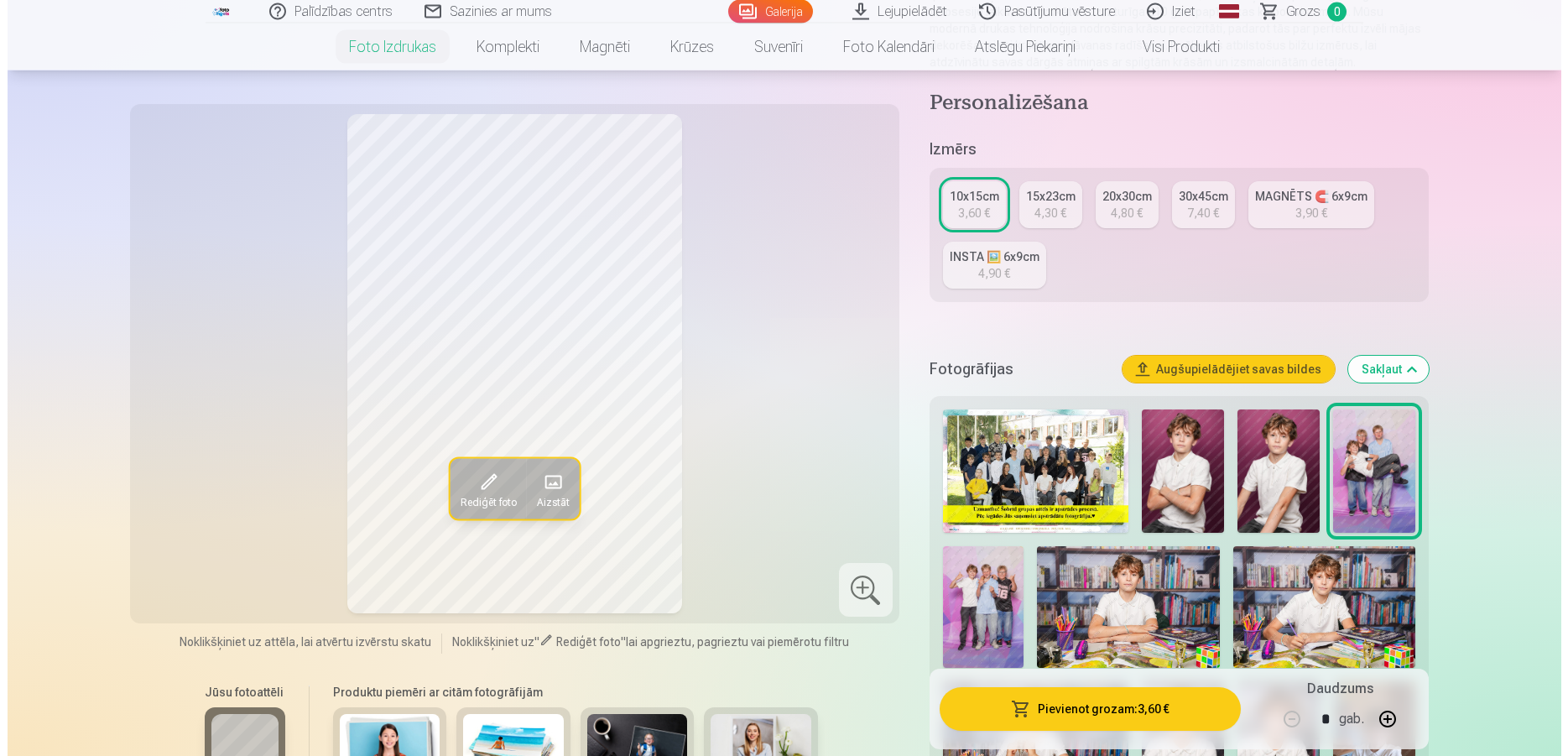
scroll to position [257, 0]
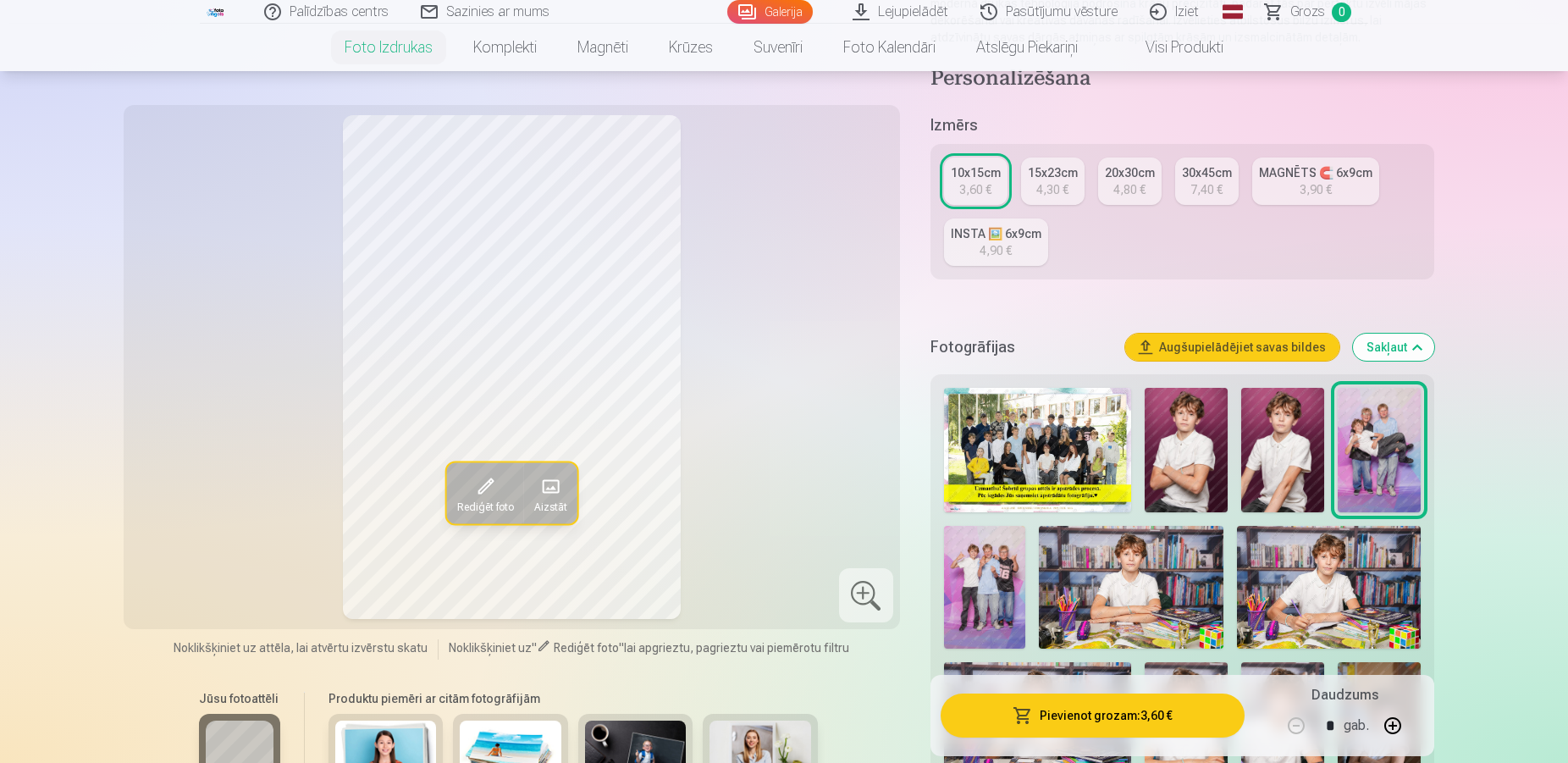
click at [994, 588] on img at bounding box center [986, 586] width 83 height 123
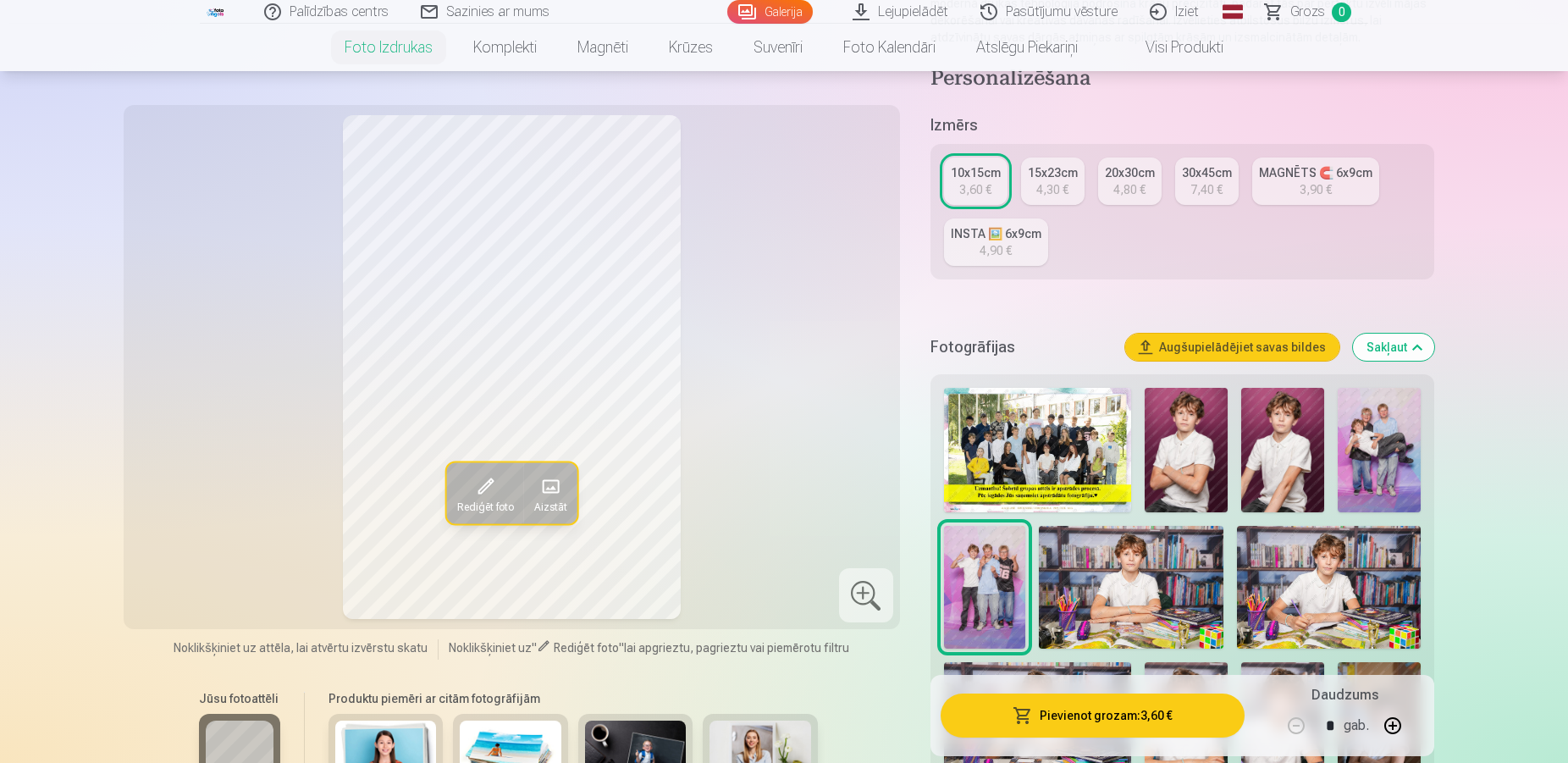
click at [1330, 568] on img at bounding box center [1328, 586] width 184 height 123
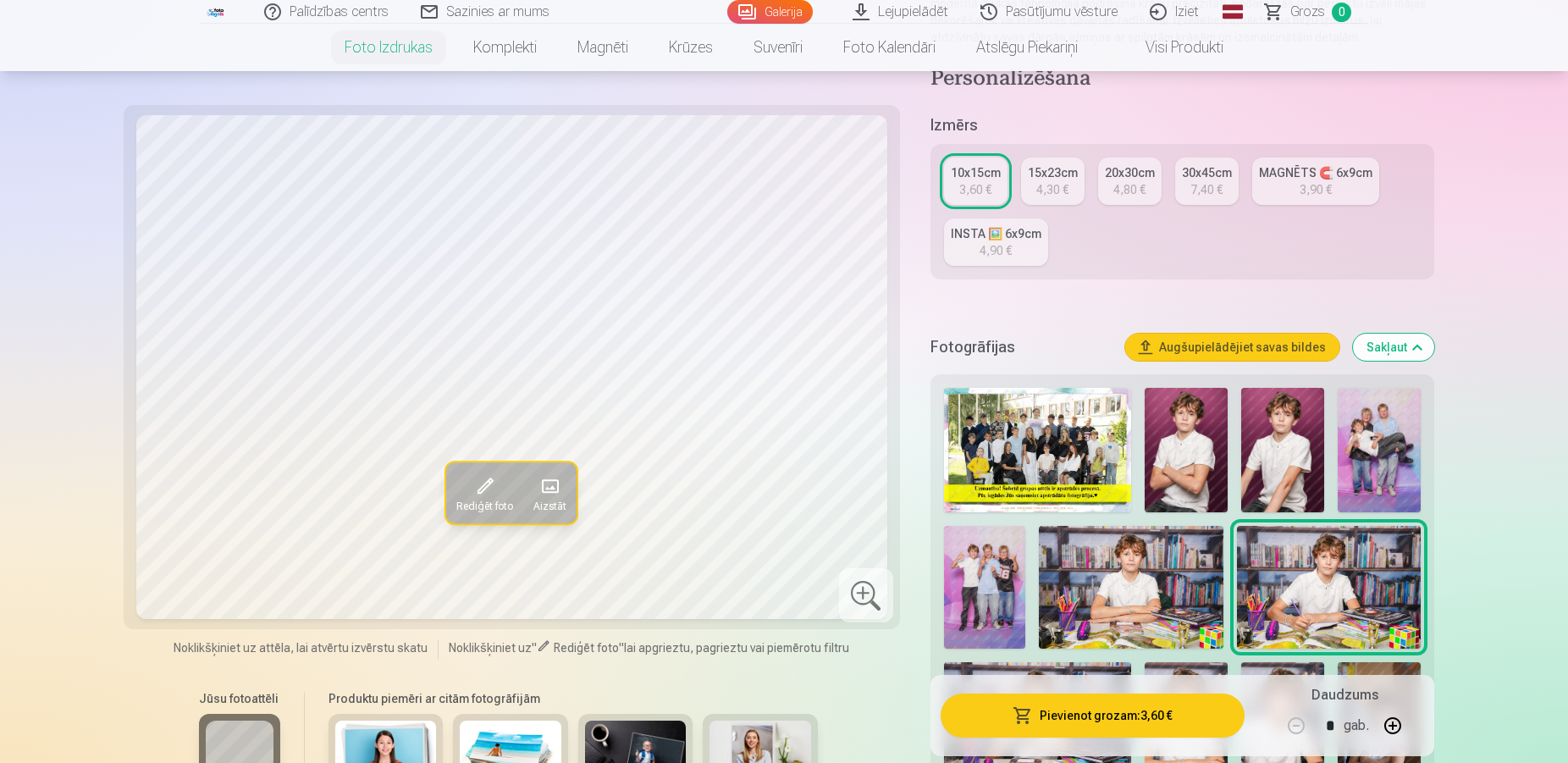
click at [1145, 570] on img at bounding box center [1130, 586] width 184 height 123
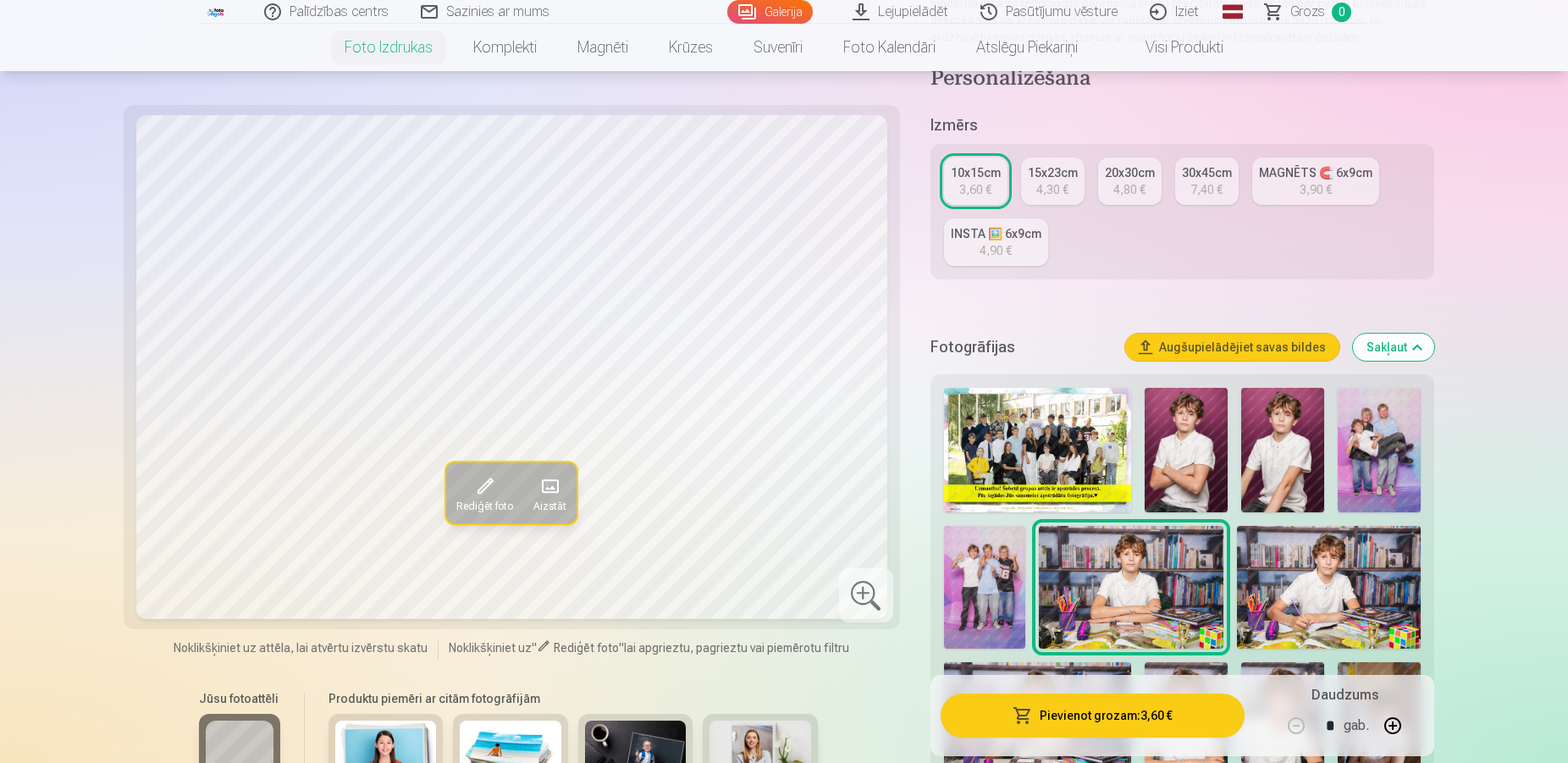
click at [1312, 584] on img at bounding box center [1328, 586] width 184 height 123
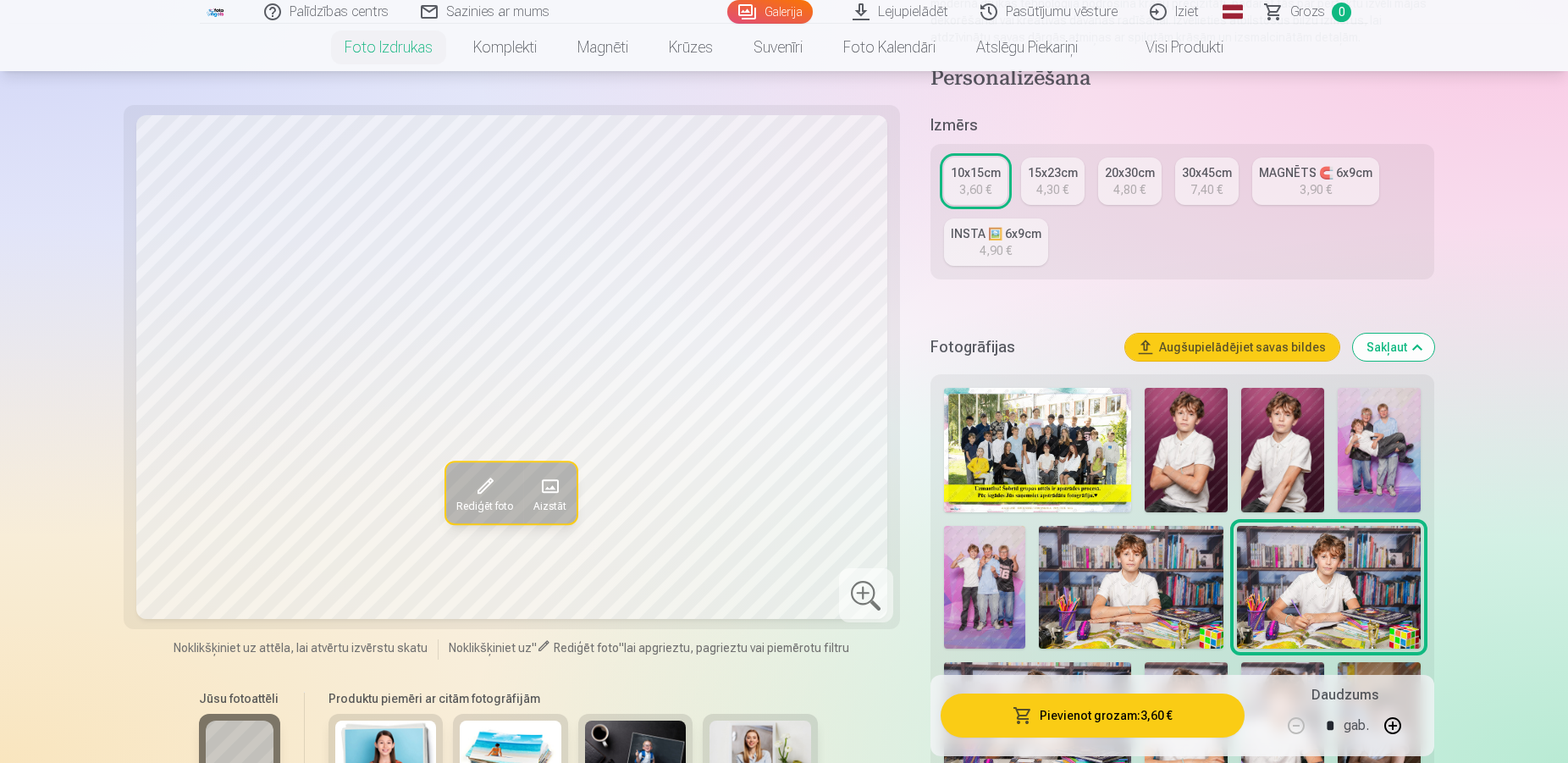
click at [483, 495] on span at bounding box center [485, 486] width 27 height 27
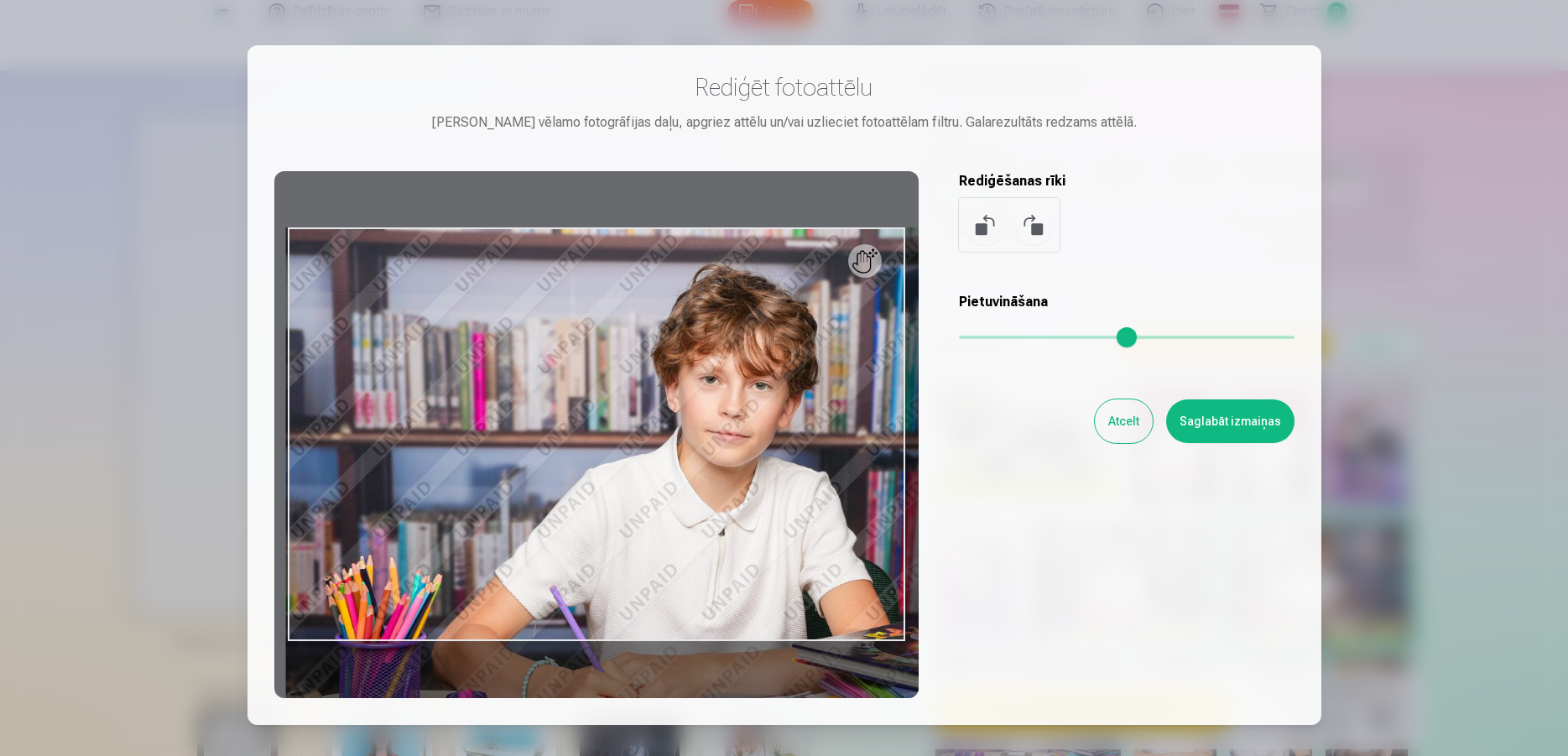
drag, startPoint x: 956, startPoint y: 336, endPoint x: 1041, endPoint y: 336, distance: 85.0
click at [1041, 336] on input "range" at bounding box center [1127, 338] width 336 height 4
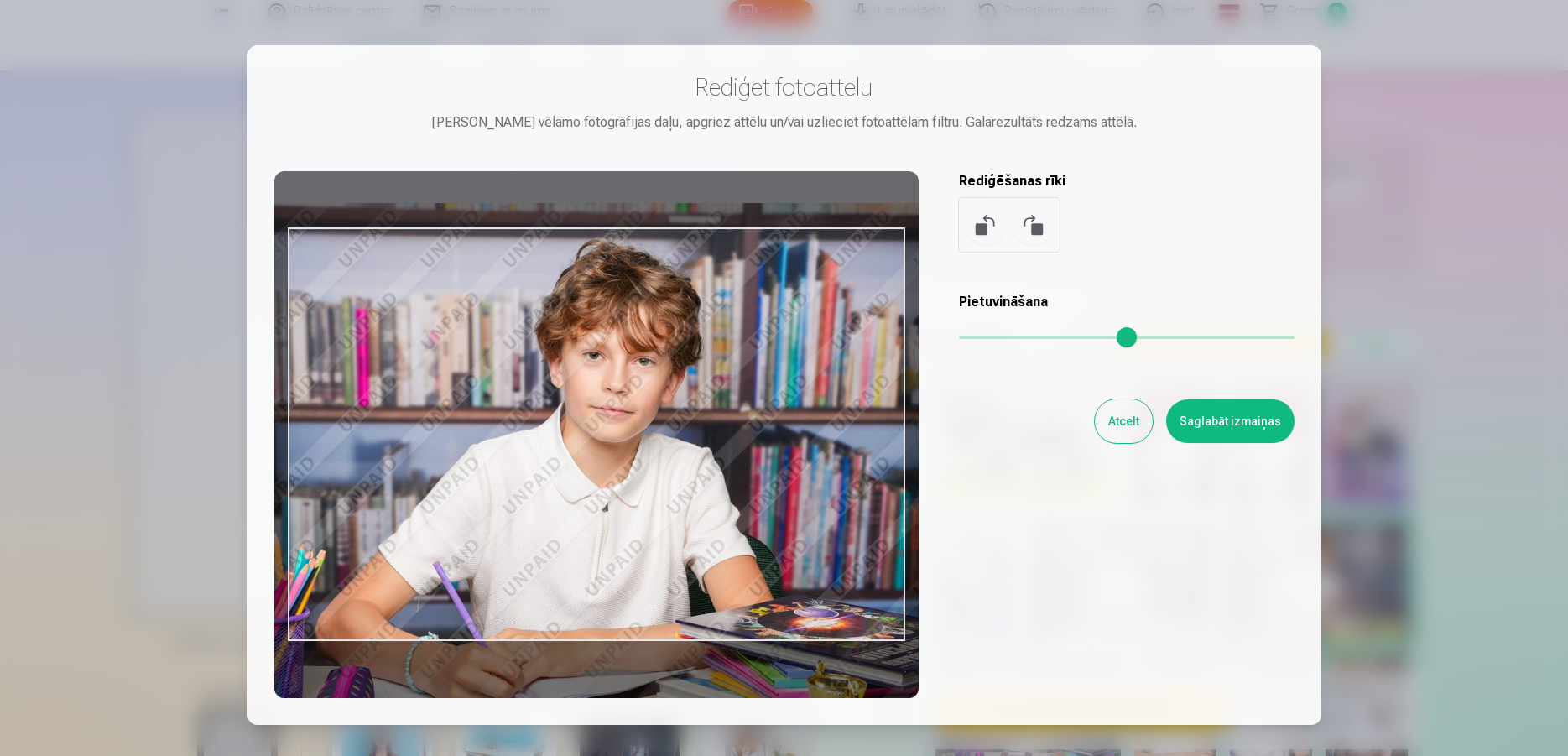
drag, startPoint x: 645, startPoint y: 424, endPoint x: 529, endPoint y: 399, distance: 118.7
click at [529, 399] on div at bounding box center [596, 434] width 644 height 527
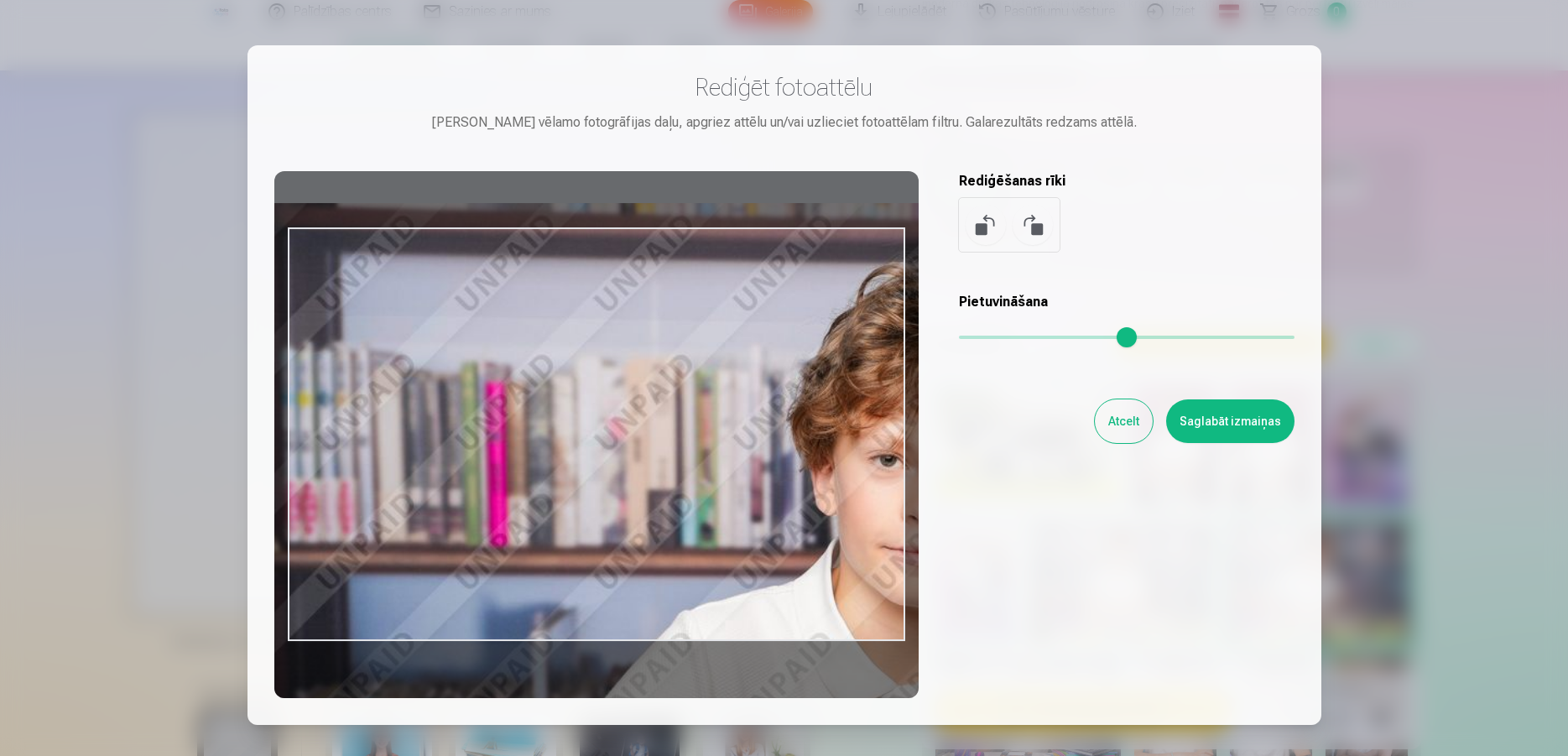
drag, startPoint x: 1036, startPoint y: 336, endPoint x: 1220, endPoint y: 344, distance: 184.2
type input "****"
click at [1220, 338] on input "range" at bounding box center [1127, 338] width 336 height 4
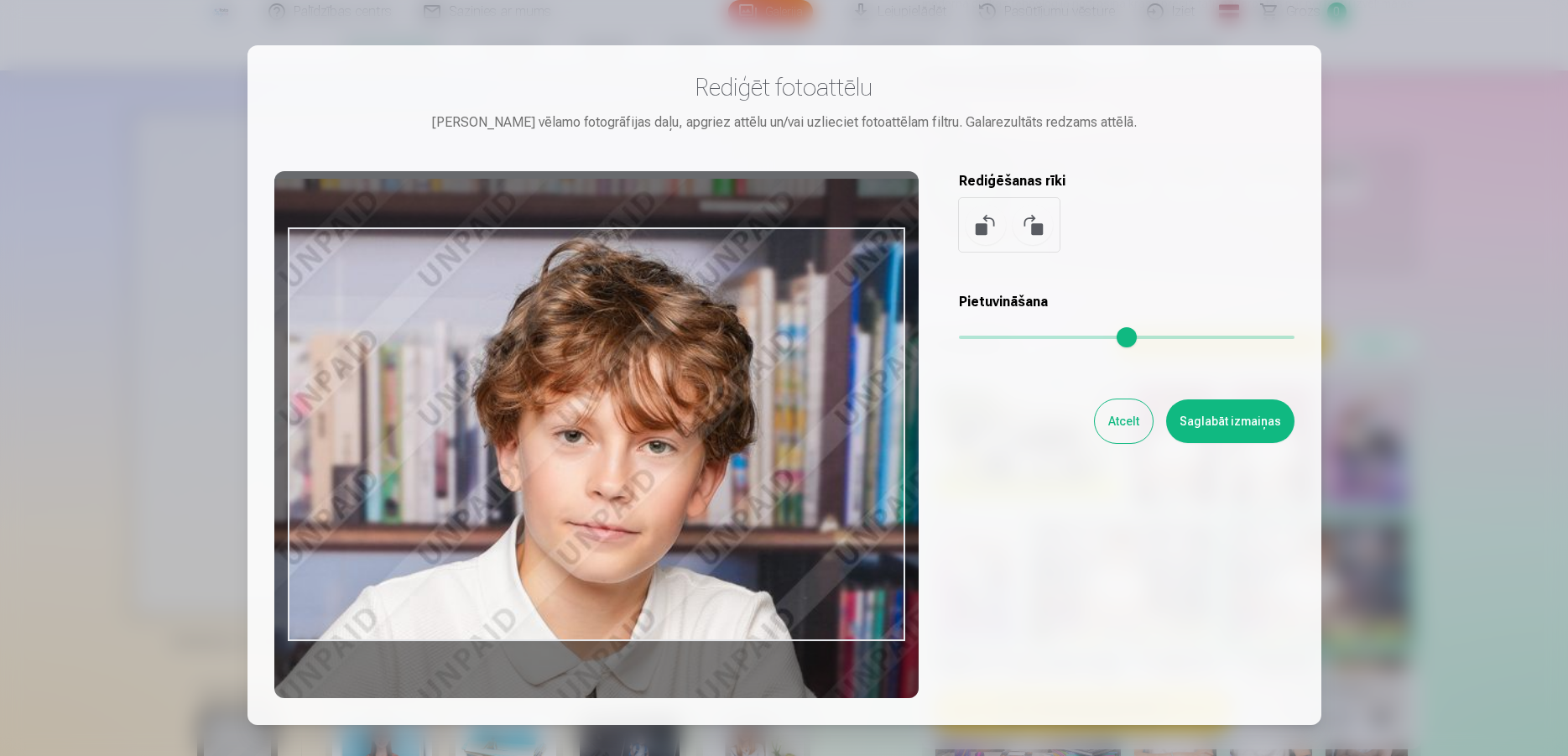
drag, startPoint x: 693, startPoint y: 534, endPoint x: 379, endPoint y: 511, distance: 314.8
click at [379, 511] on div at bounding box center [596, 434] width 644 height 527
click at [1136, 424] on button "Atcelt" at bounding box center [1124, 420] width 58 height 44
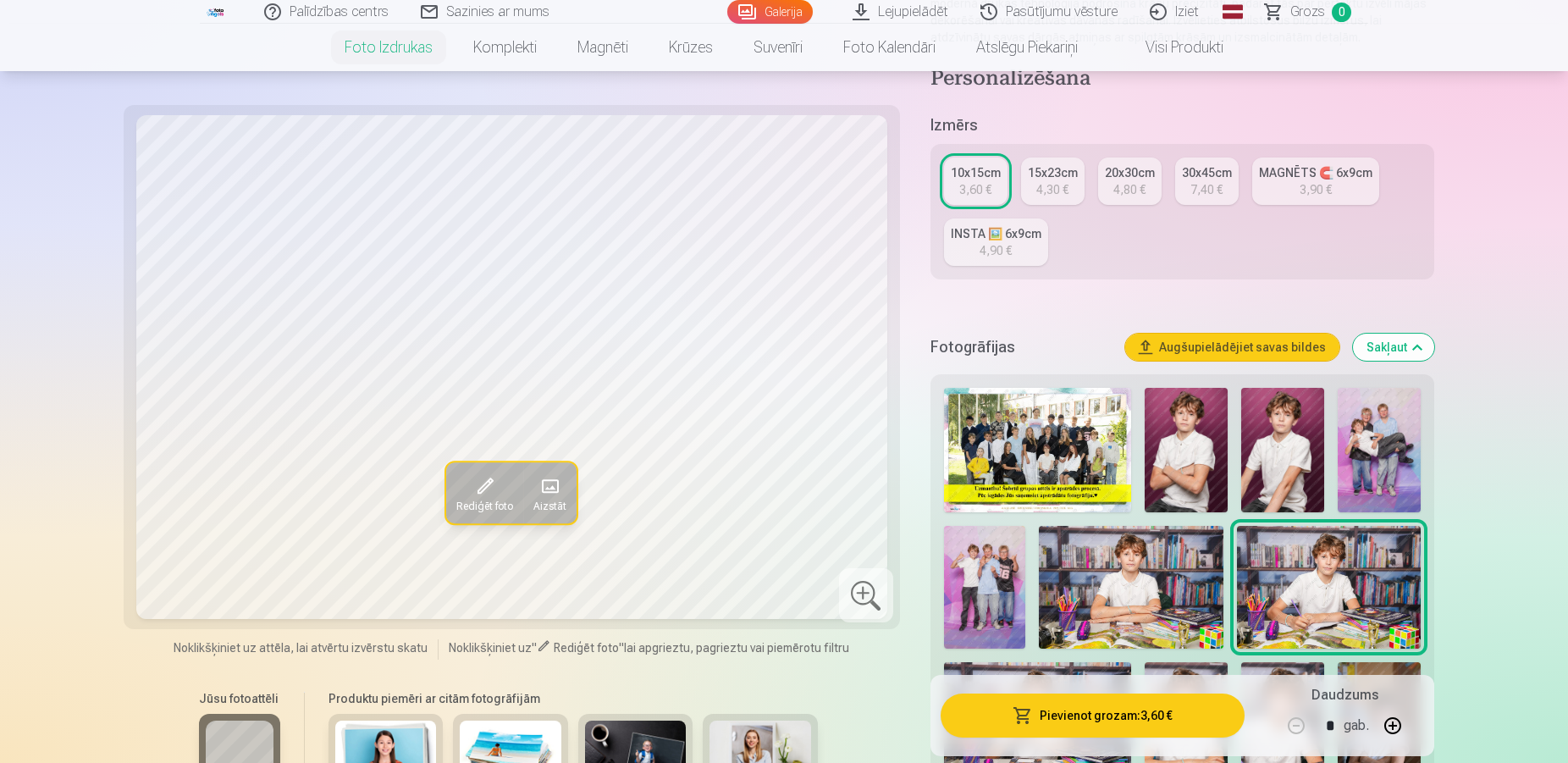
click at [872, 599] on div at bounding box center [866, 594] width 54 height 54
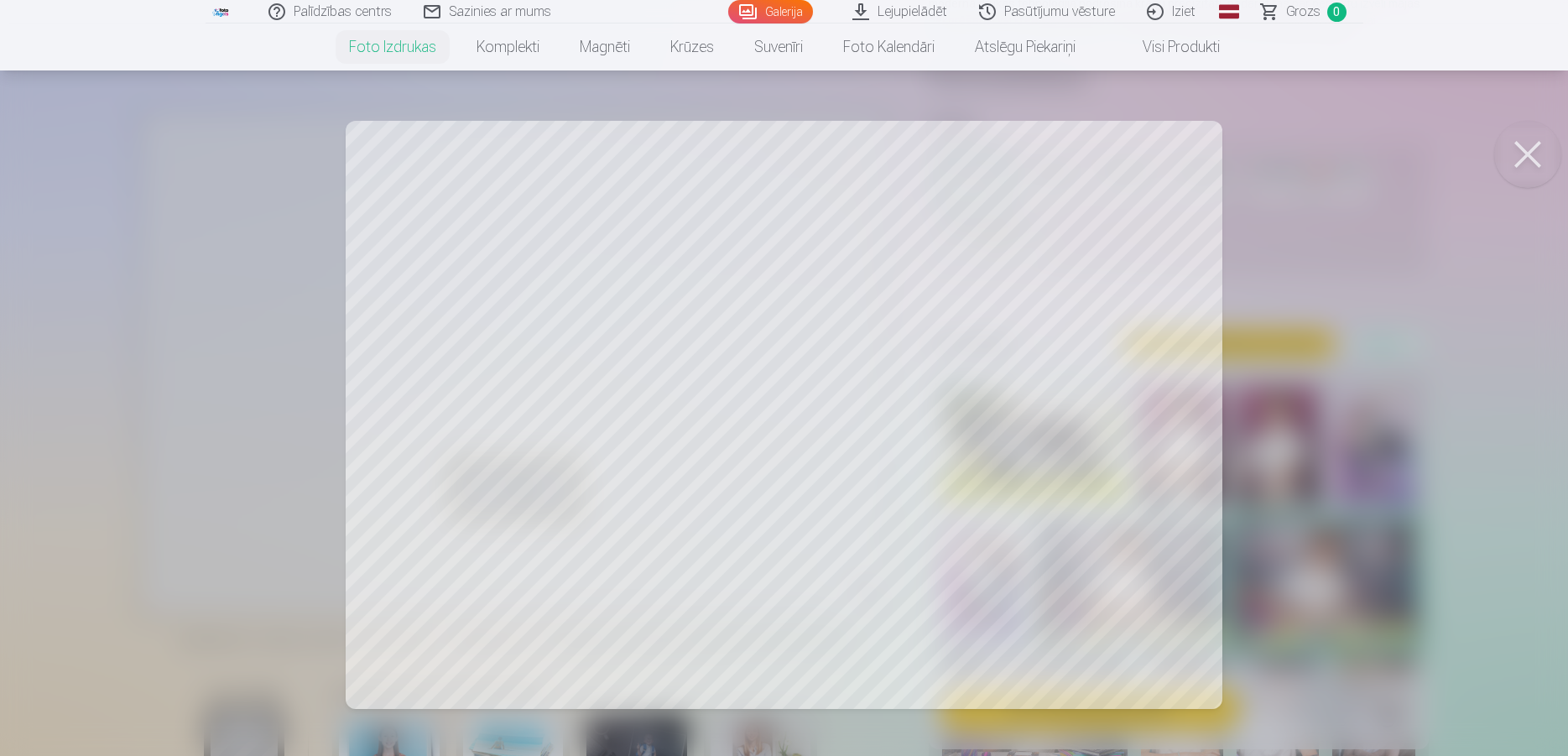
click at [895, 13] on link "Lejupielādēt" at bounding box center [900, 12] width 127 height 23
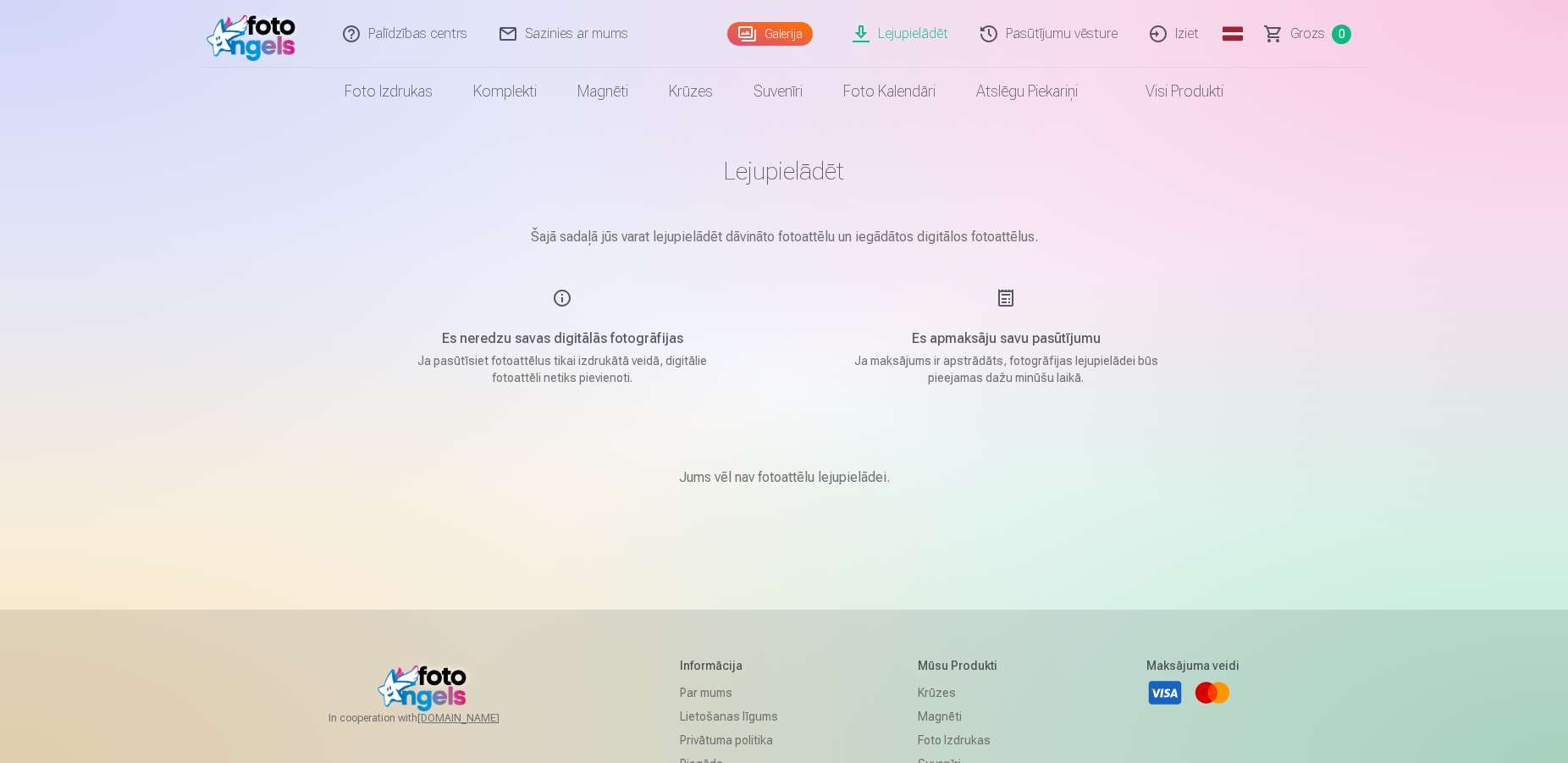
click at [1157, 91] on link "Visi produkti" at bounding box center [1171, 91] width 145 height 48
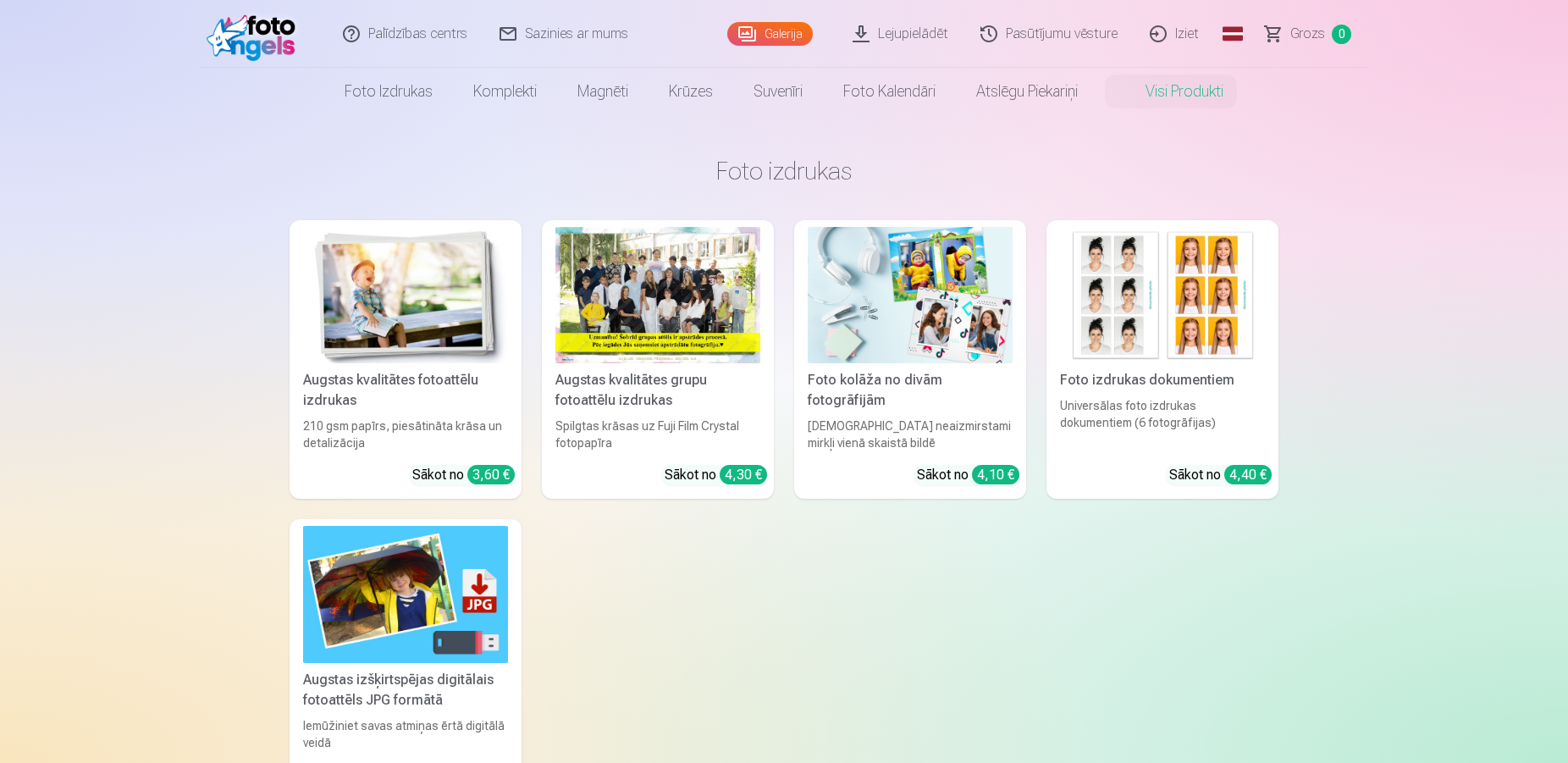
click at [802, 35] on link "Galerija" at bounding box center [770, 34] width 85 height 23
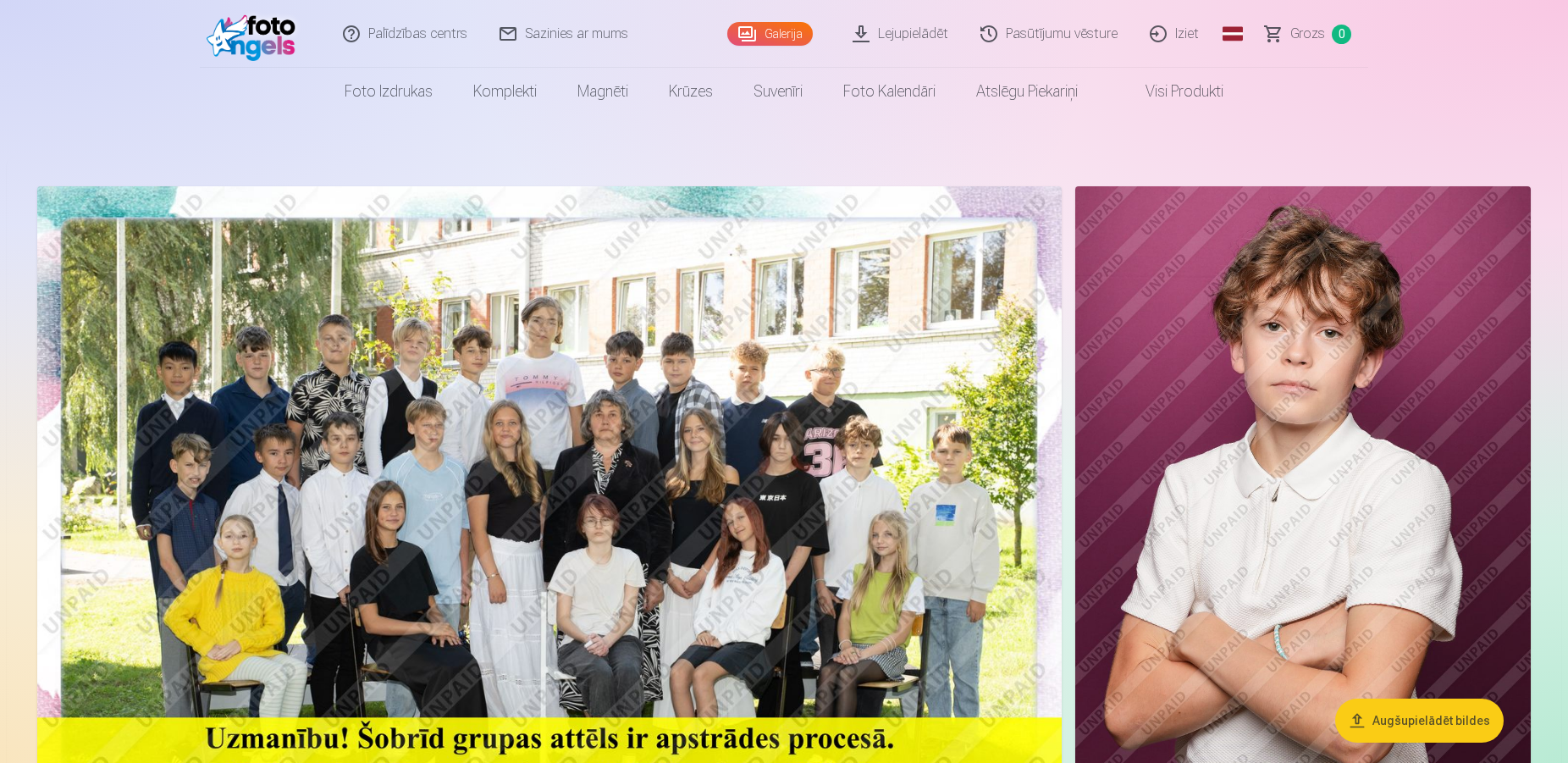
click at [686, 478] on img at bounding box center [550, 528] width 1024 height 683
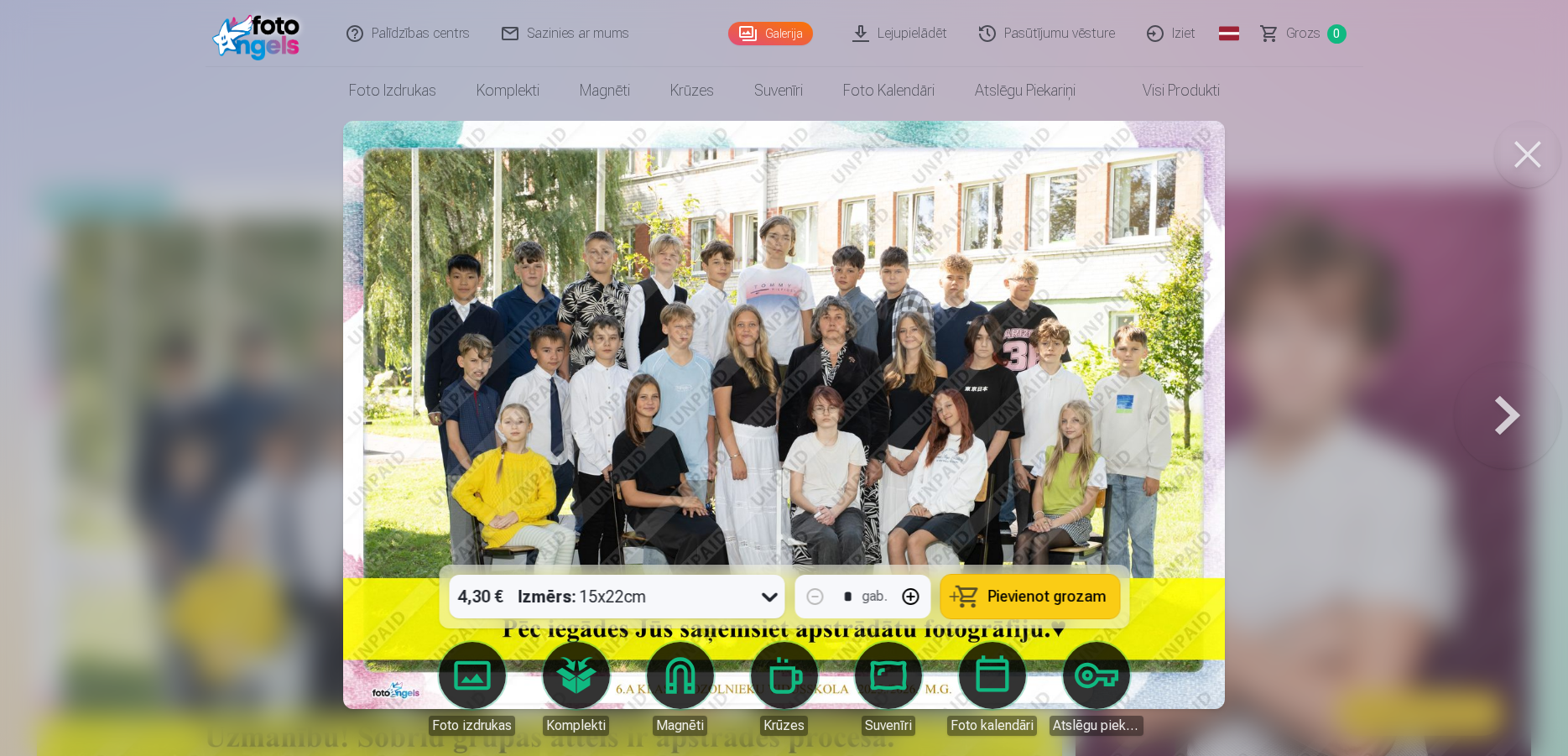
click at [820, 367] on img at bounding box center [784, 415] width 882 height 588
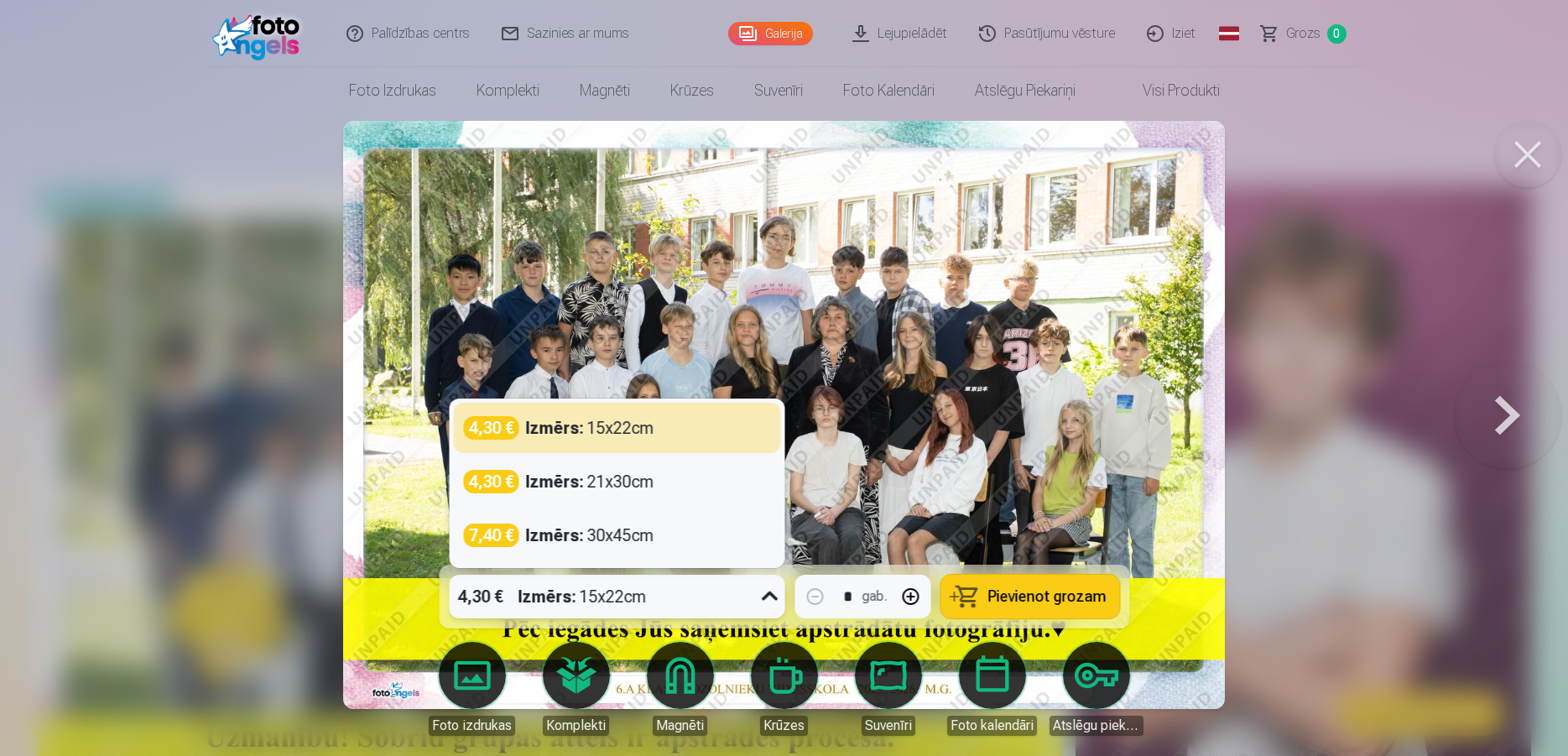
click at [783, 591] on icon at bounding box center [770, 596] width 27 height 27
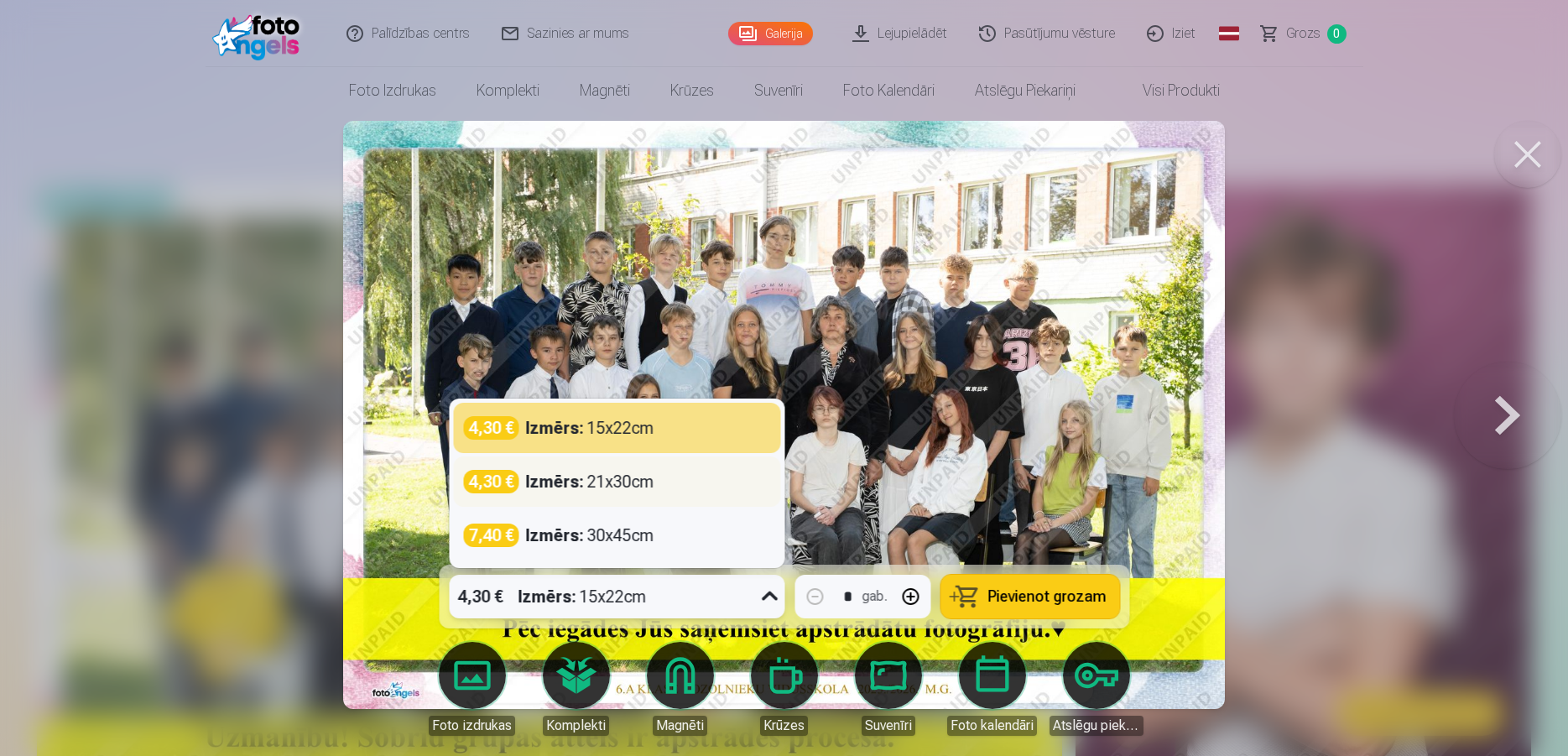
click at [607, 489] on div "Izmērs : 21x30cm" at bounding box center [589, 481] width 128 height 23
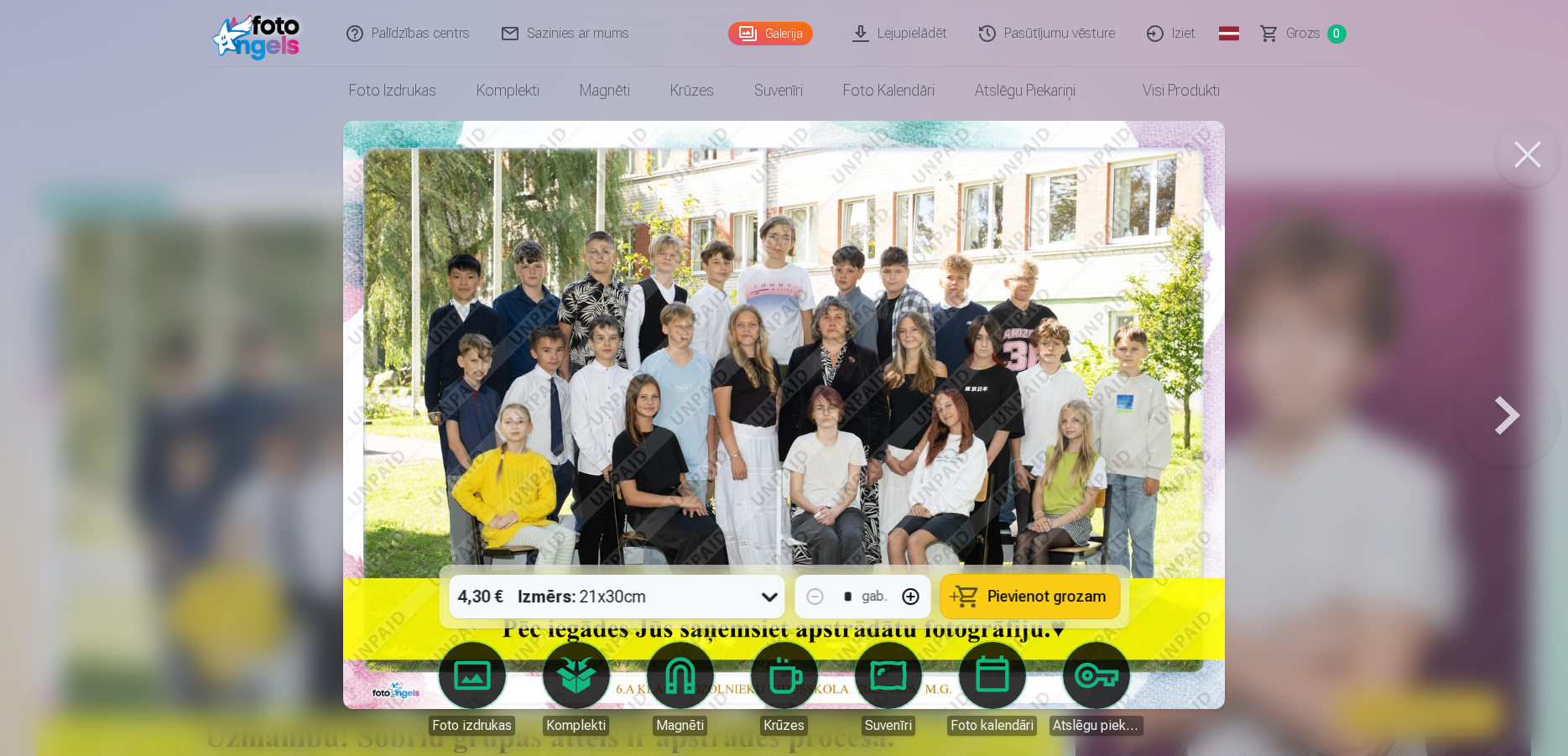
click at [845, 396] on img at bounding box center [784, 415] width 882 height 588
click at [1543, 160] on button at bounding box center [1528, 155] width 68 height 68
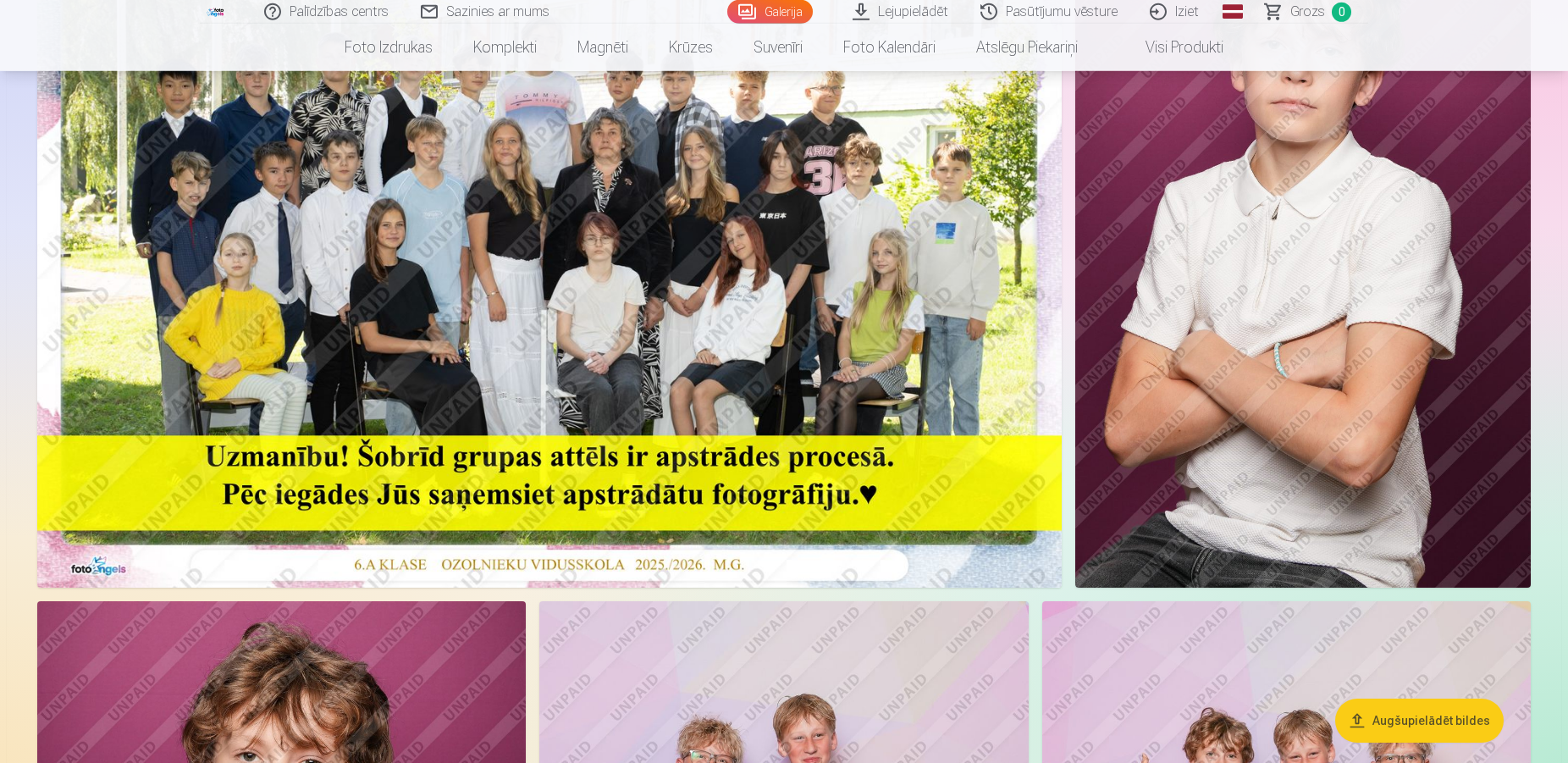
scroll to position [345, 0]
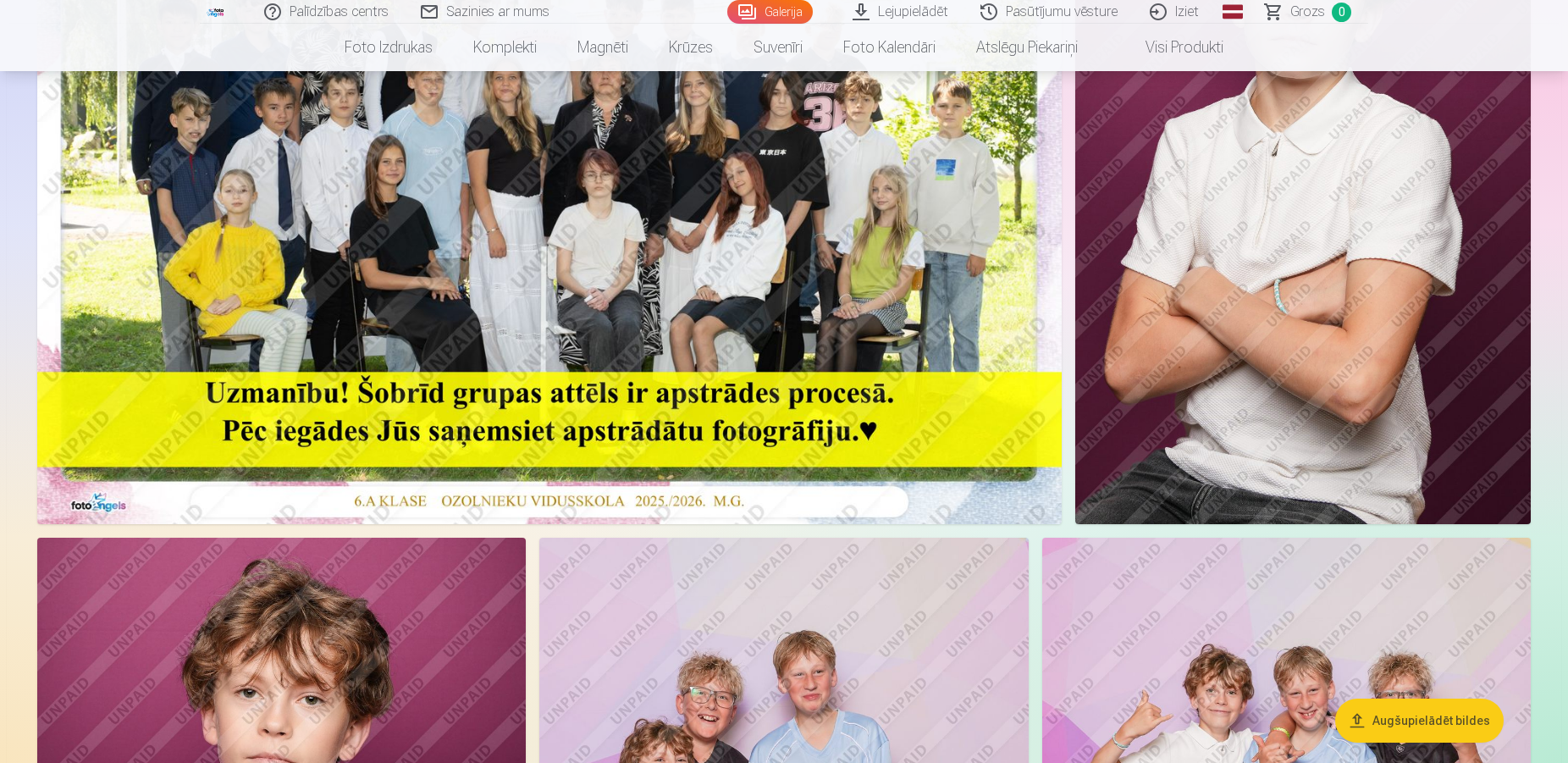
click at [430, 505] on img at bounding box center [550, 183] width 1024 height 683
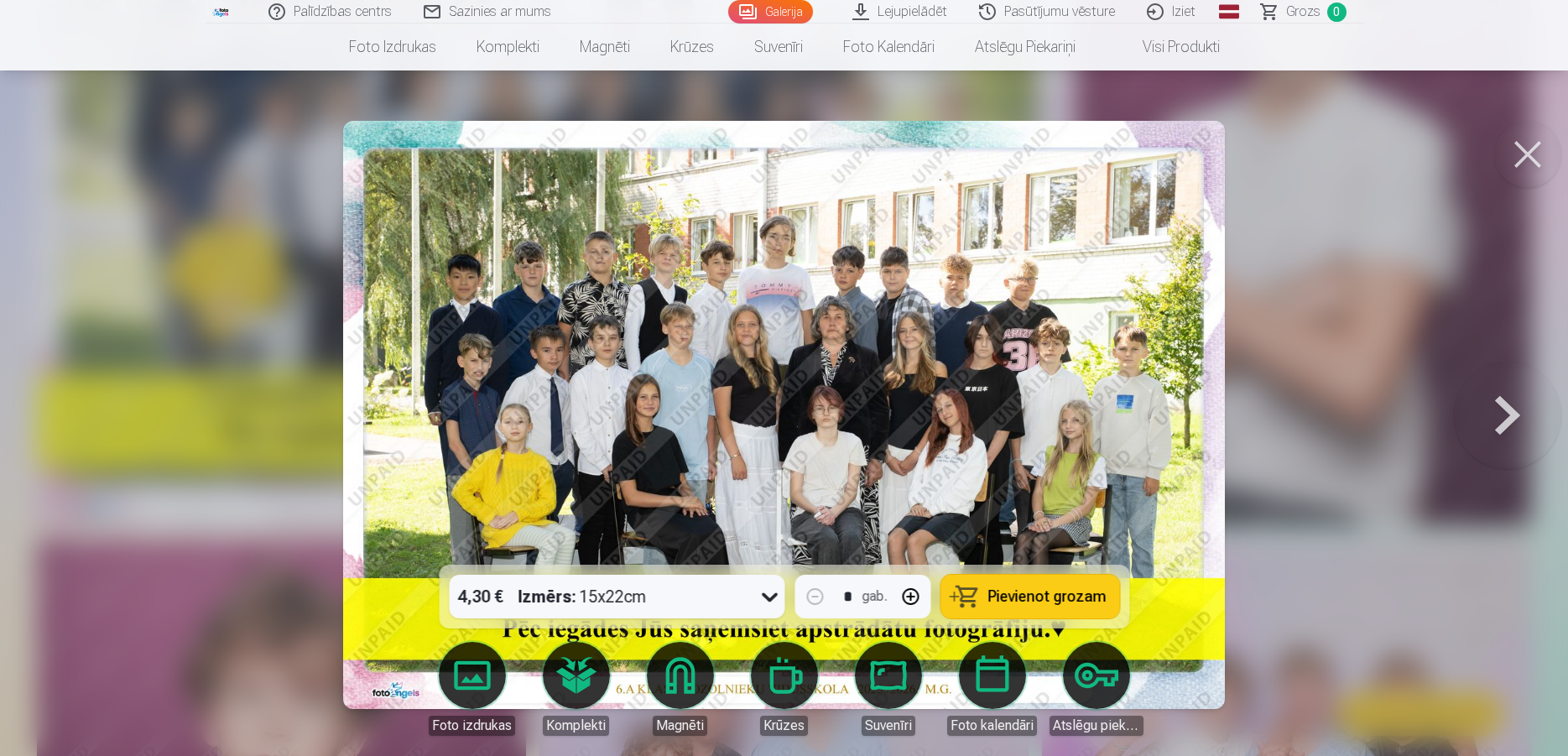
click at [894, 470] on img at bounding box center [784, 415] width 882 height 588
click at [1524, 156] on button at bounding box center [1528, 155] width 68 height 68
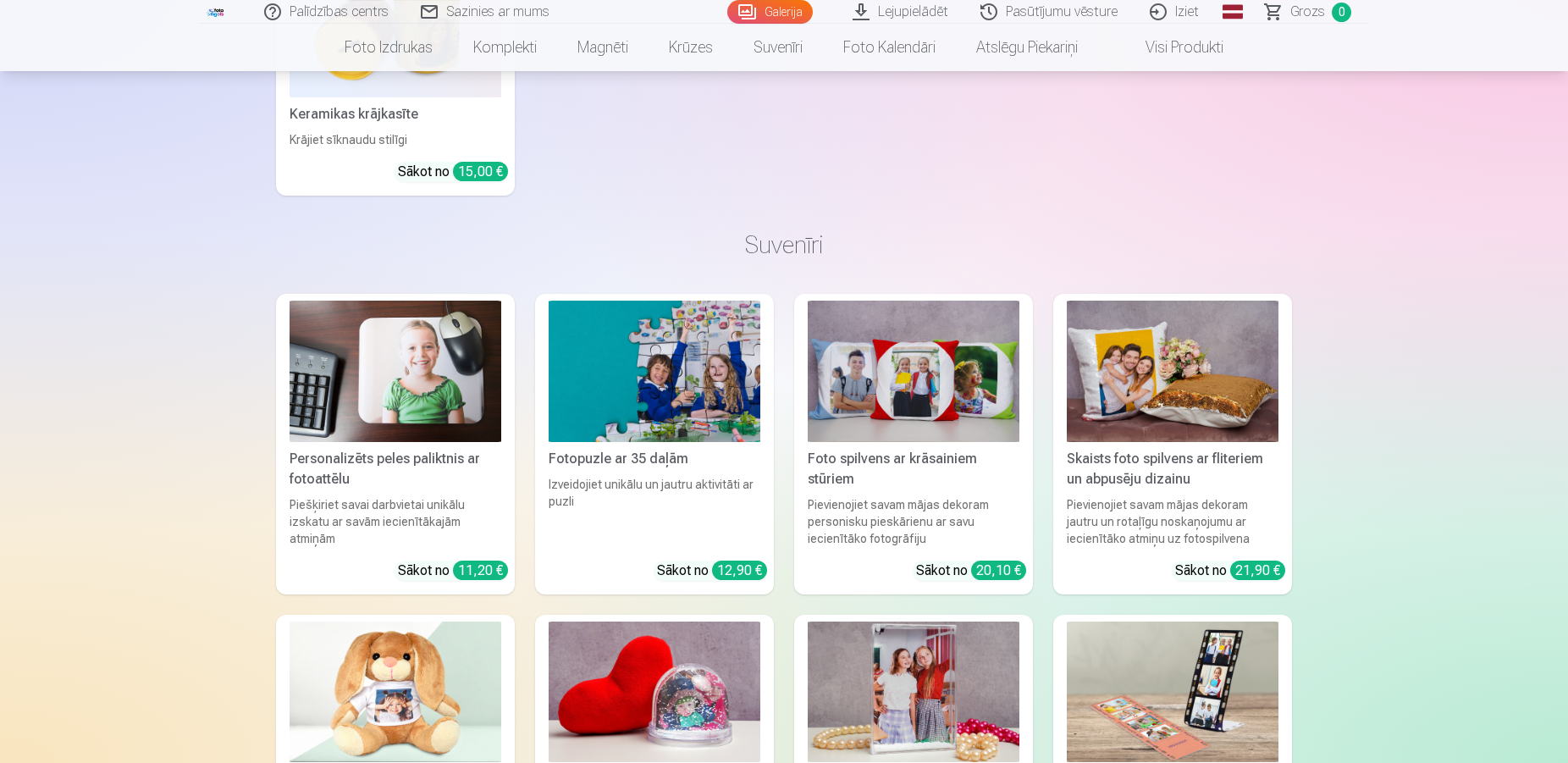
scroll to position [8115, 0]
